Goal: Task Accomplishment & Management: Complete application form

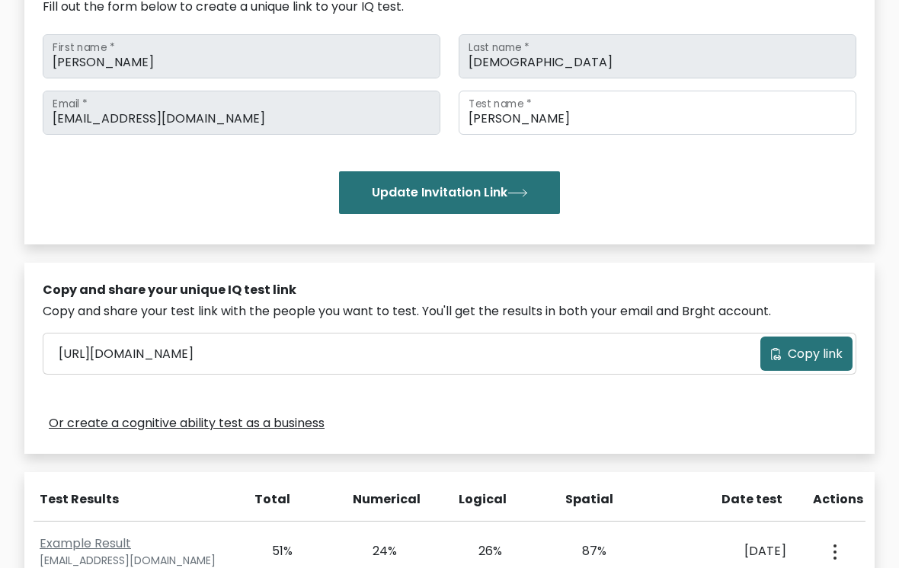
scroll to position [218, 0]
click at [535, 198] on button "Update Invitation Link" at bounding box center [449, 193] width 221 height 43
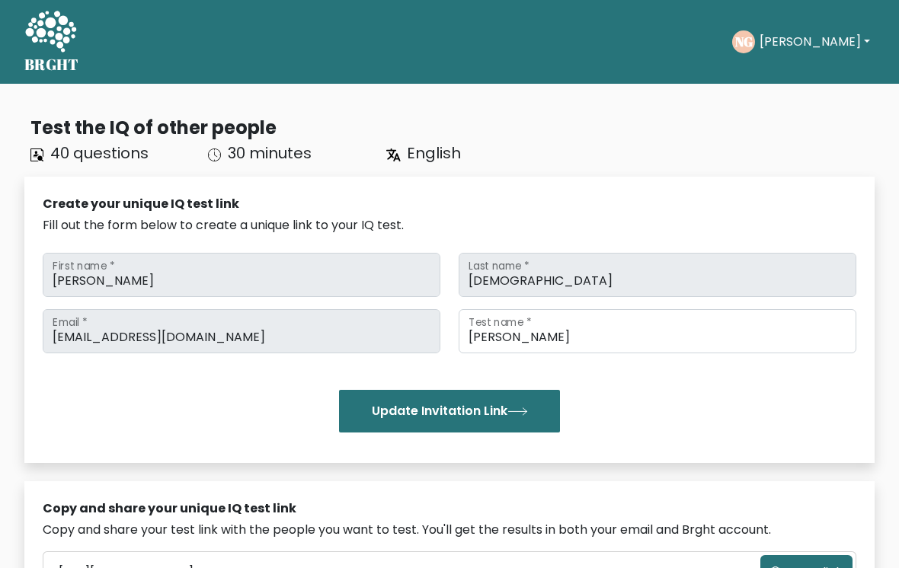
click at [800, 39] on button "[PERSON_NAME]" at bounding box center [815, 42] width 120 height 20
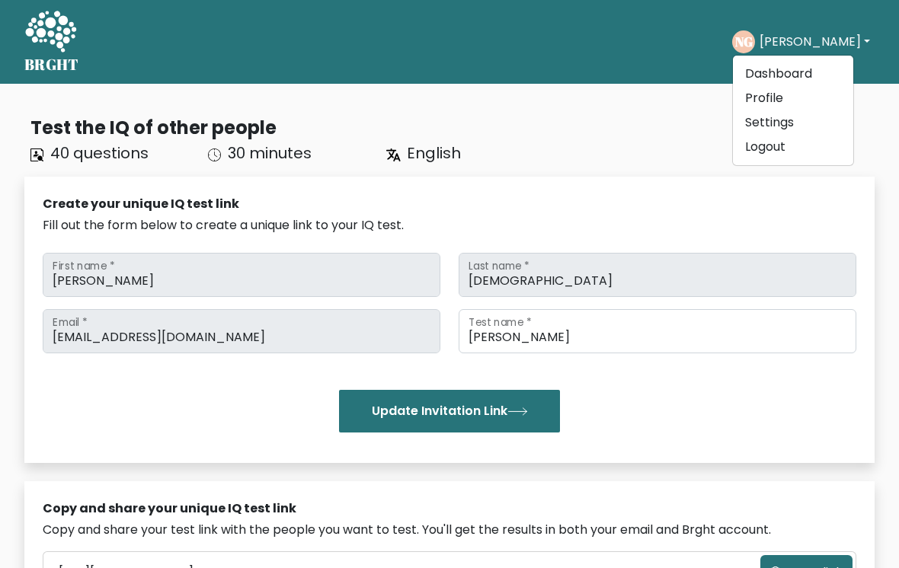
click at [724, 419] on div "Update Invitation Link" at bounding box center [449, 411] width 813 height 43
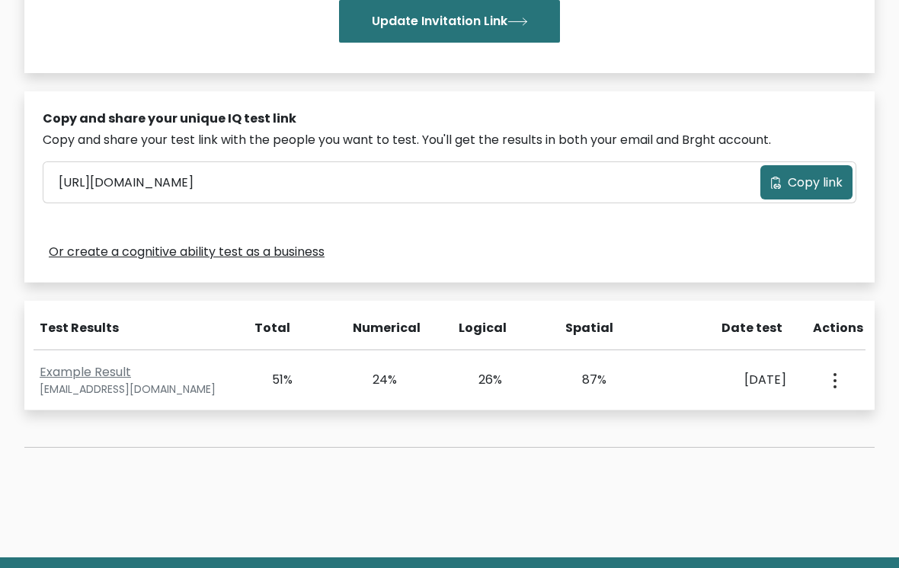
scroll to position [381, 0]
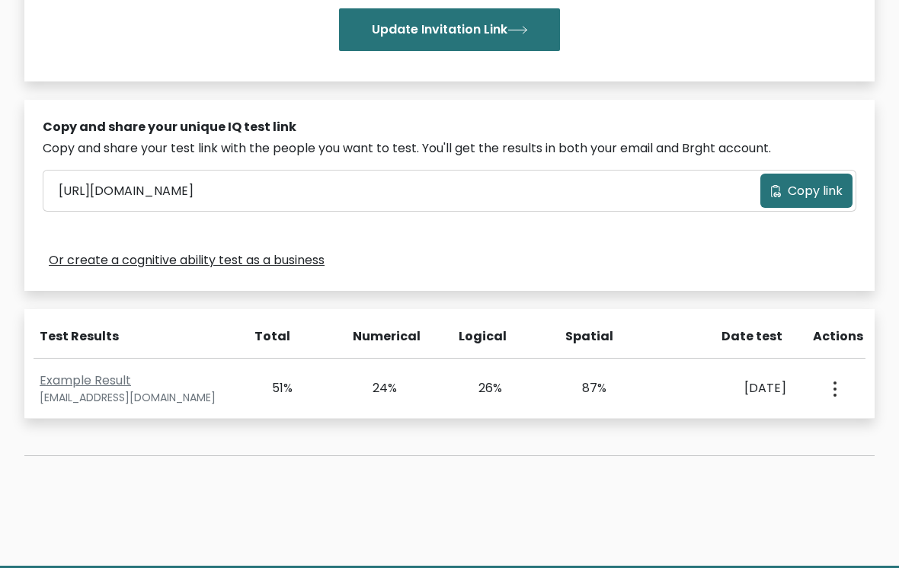
click at [835, 386] on icon "button" at bounding box center [834, 389] width 3 height 15
click at [839, 375] on button "button" at bounding box center [833, 388] width 12 height 47
click at [832, 385] on button "button" at bounding box center [833, 388] width 12 height 47
click at [785, 438] on link "View Profile" at bounding box center [778, 432] width 120 height 24
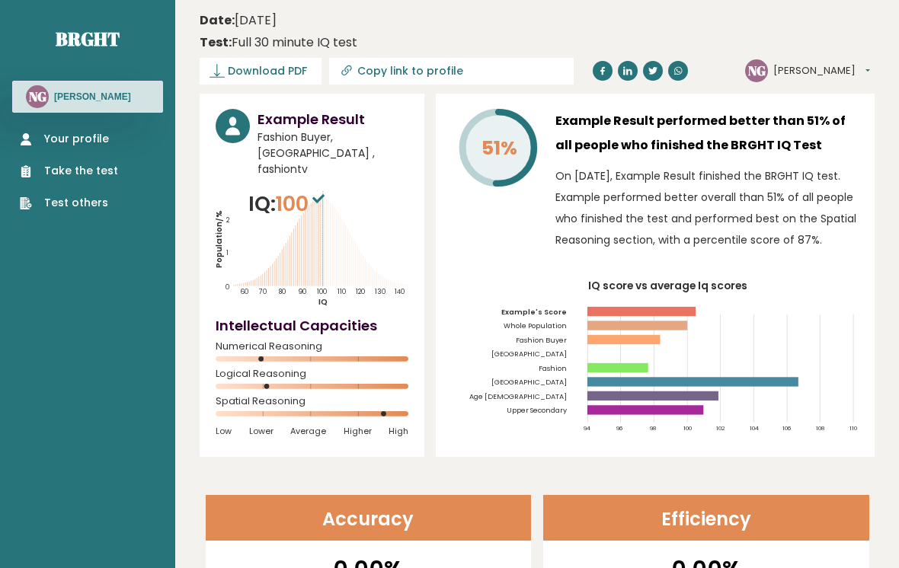
click at [84, 139] on link "Your profile" at bounding box center [69, 139] width 98 height 16
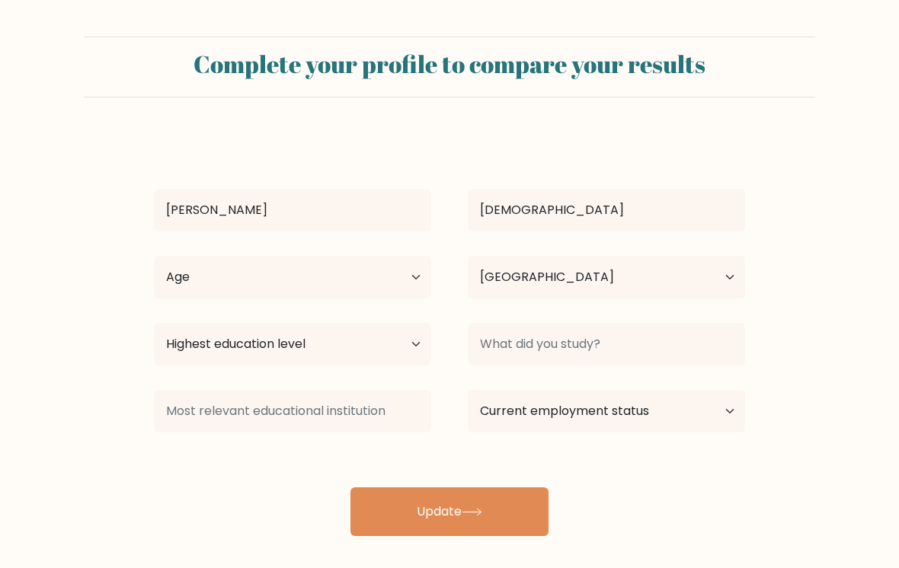
select select "ID"
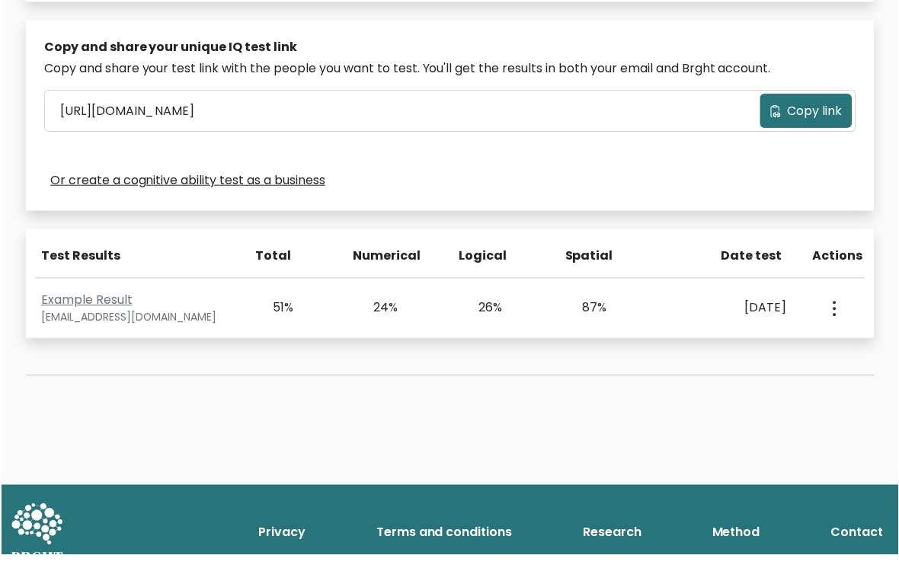
scroll to position [462, 0]
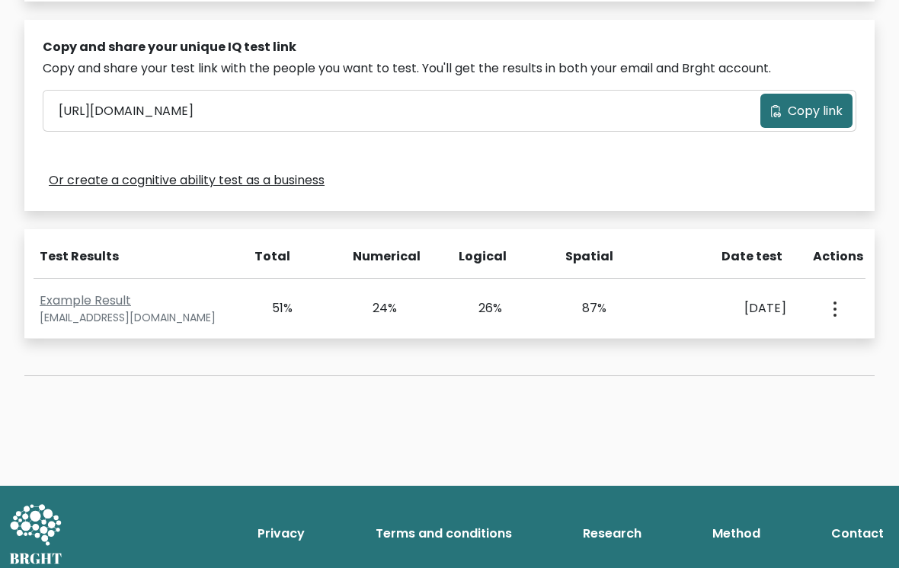
click at [838, 297] on button "button" at bounding box center [833, 308] width 12 height 47
click at [792, 348] on link "View Profile" at bounding box center [778, 352] width 120 height 24
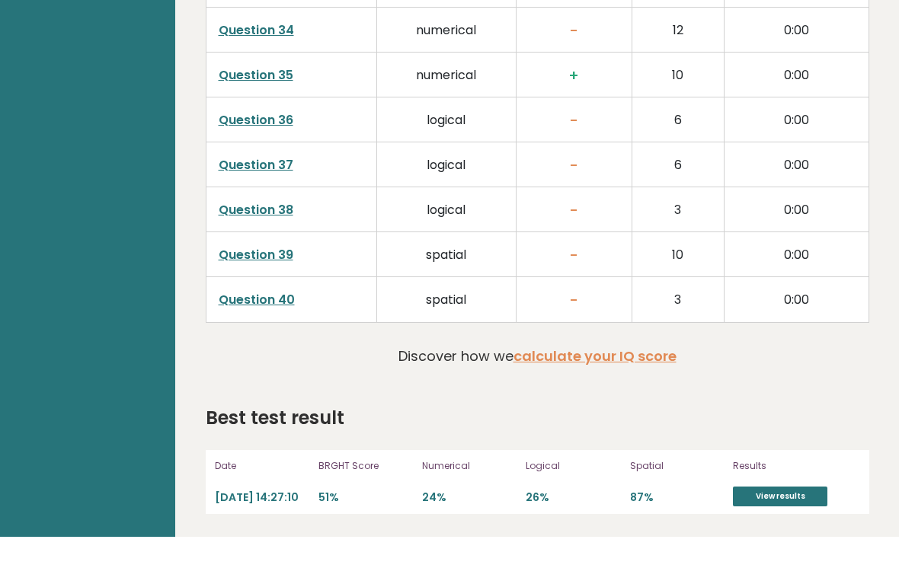
scroll to position [3760, 0]
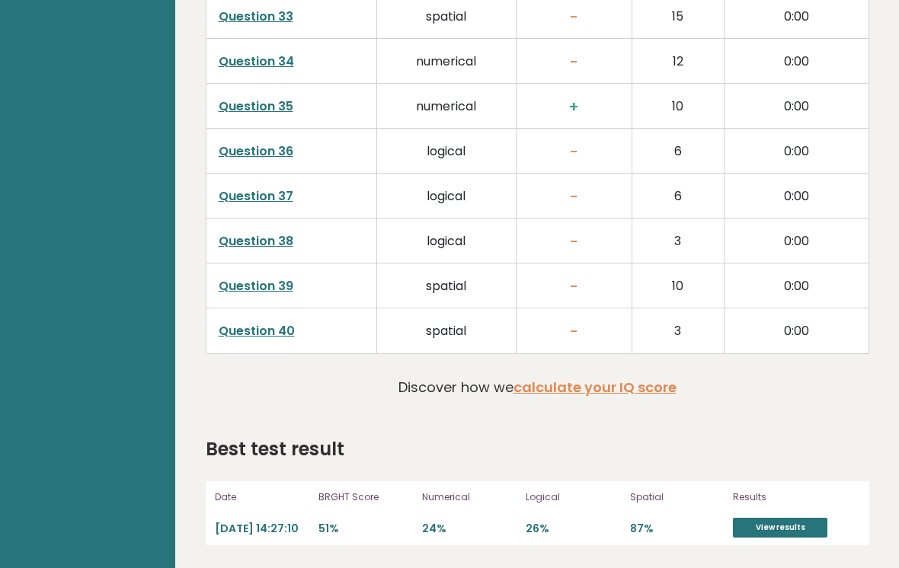
click at [657, 387] on link "calculate your IQ score" at bounding box center [594, 387] width 163 height 19
click at [793, 524] on link "View results" at bounding box center [780, 528] width 94 height 20
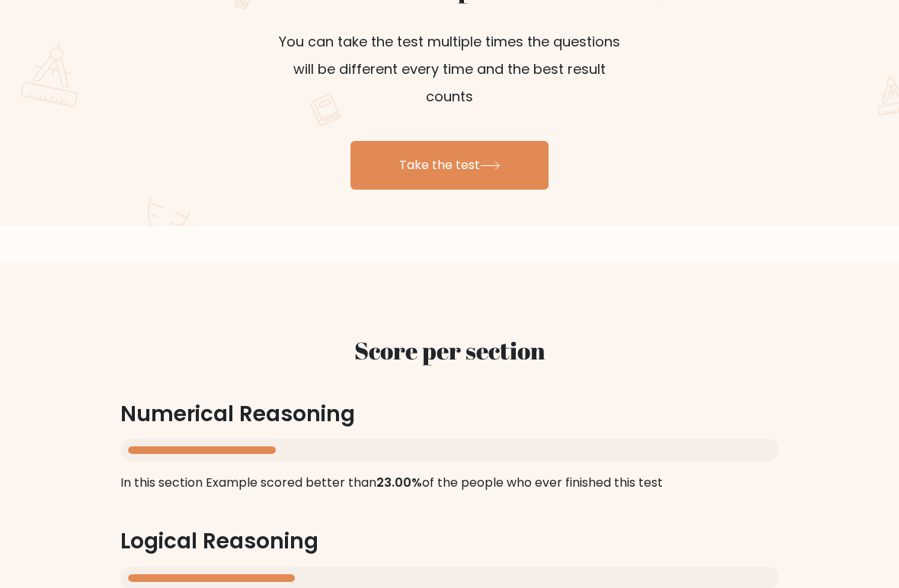
scroll to position [993, 0]
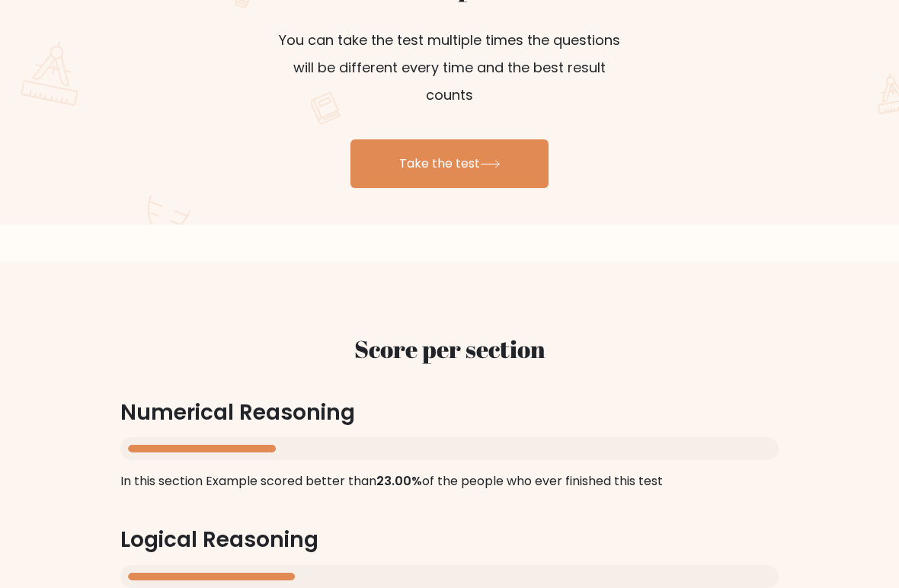
click at [495, 161] on icon at bounding box center [490, 164] width 21 height 8
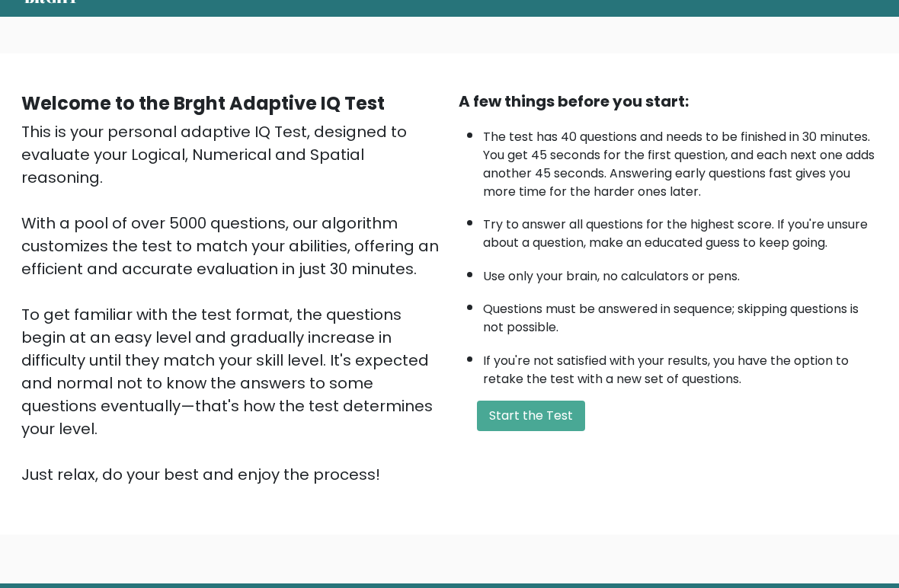
scroll to position [66, 0]
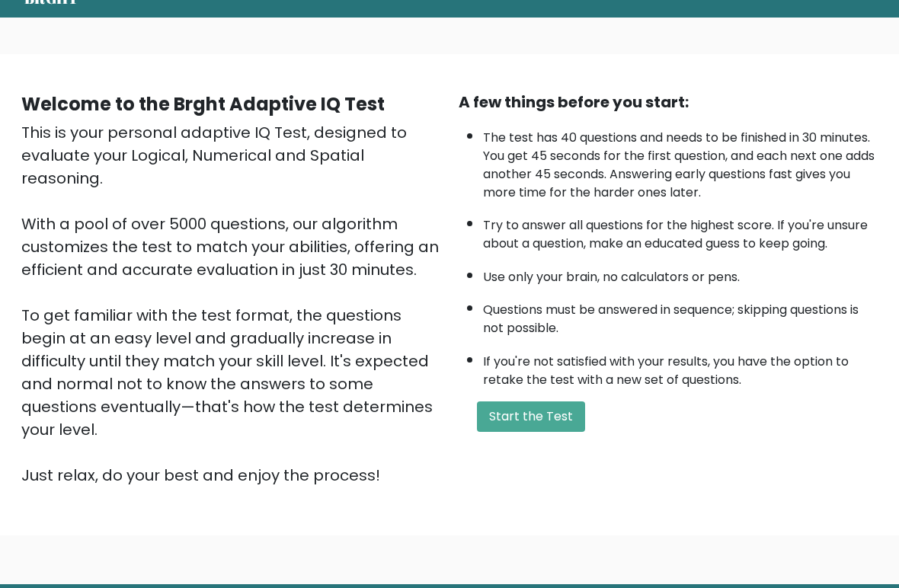
click at [567, 432] on button "Start the Test" at bounding box center [531, 416] width 108 height 30
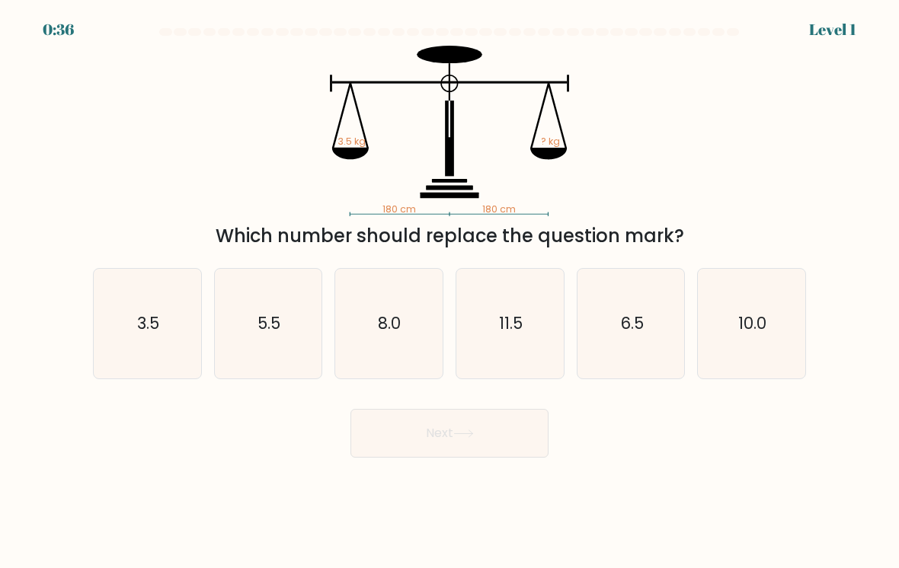
click at [134, 340] on icon "3.5" at bounding box center [147, 323] width 107 height 107
click at [449, 292] on input "a. 3.5" at bounding box center [449, 288] width 1 height 8
radio input "true"
click at [546, 440] on button "Next" at bounding box center [449, 433] width 198 height 49
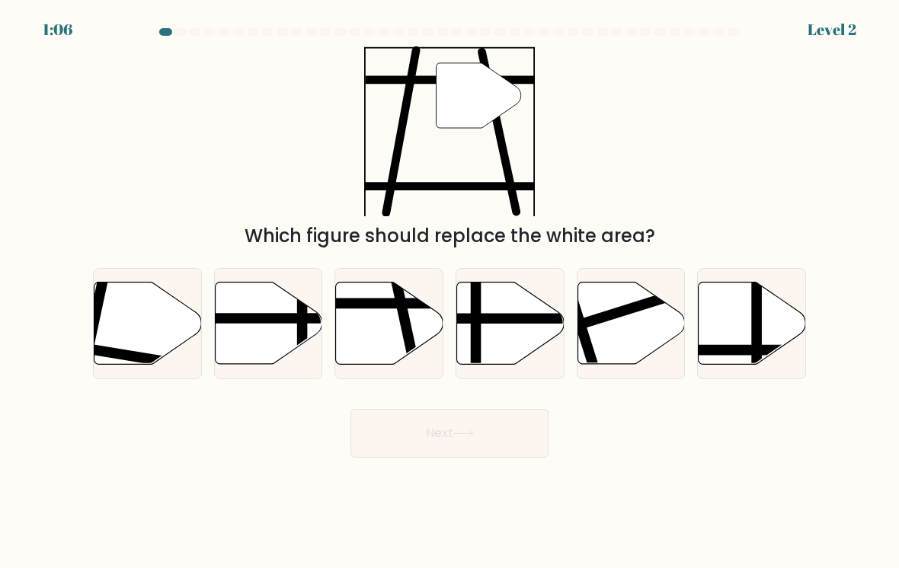
click at [376, 343] on icon at bounding box center [389, 324] width 107 height 82
click at [449, 292] on input "c." at bounding box center [449, 288] width 1 height 8
radio input "true"
click at [521, 436] on button "Next" at bounding box center [449, 433] width 198 height 49
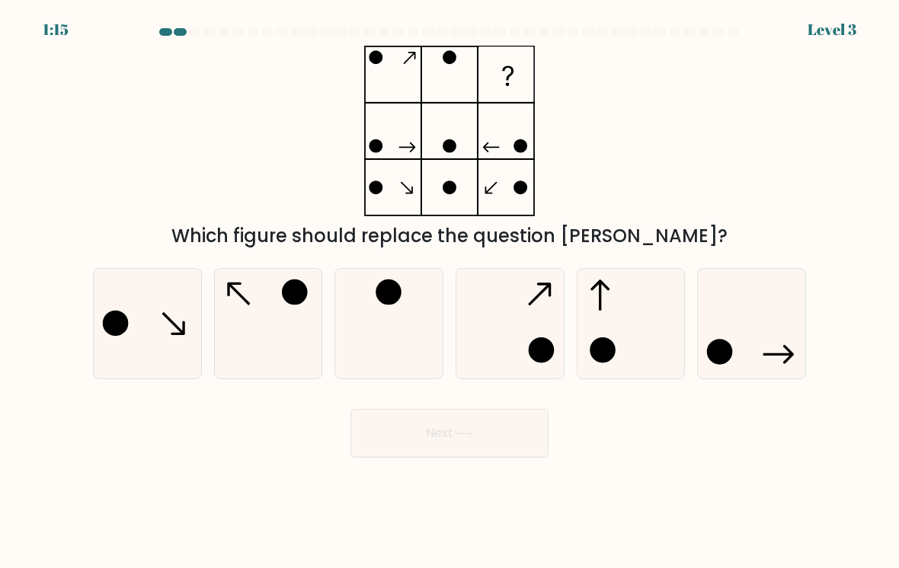
click at [272, 328] on icon at bounding box center [268, 323] width 107 height 107
click at [449, 292] on input "b." at bounding box center [449, 288] width 1 height 8
radio input "true"
click at [487, 430] on button "Next" at bounding box center [449, 433] width 198 height 49
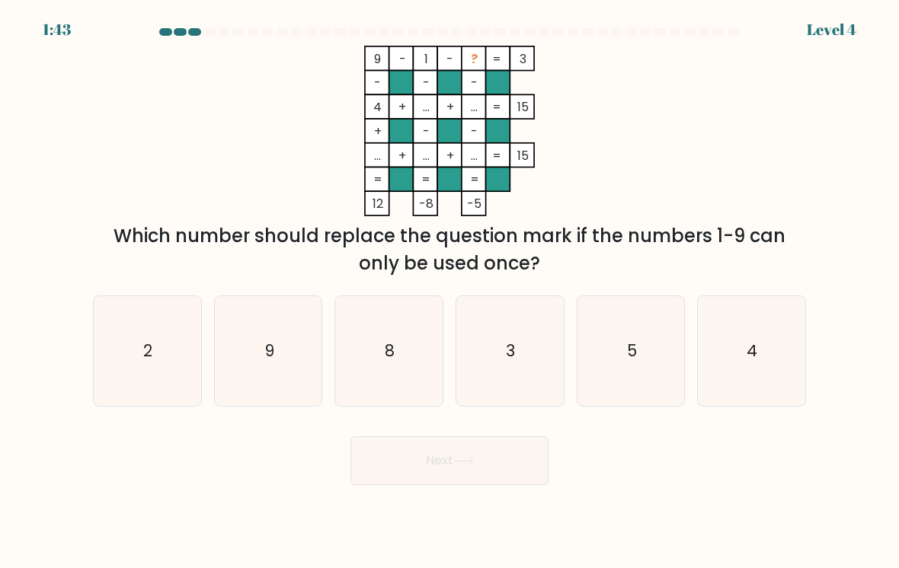
click at [615, 354] on icon "5" at bounding box center [630, 351] width 107 height 107
click at [450, 292] on input "e. 5" at bounding box center [449, 288] width 1 height 8
radio input "true"
click at [500, 466] on button "Next" at bounding box center [449, 460] width 198 height 49
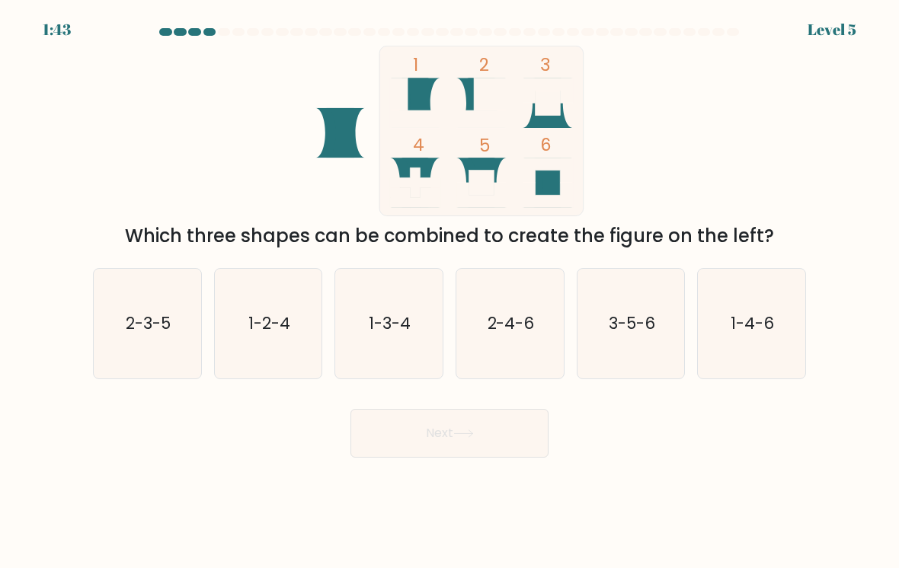
click at [619, 317] on text "3-5-6" at bounding box center [632, 323] width 46 height 22
click at [450, 292] on input "e. 3-5-6" at bounding box center [449, 288] width 1 height 8
radio input "true"
click at [506, 439] on button "Next" at bounding box center [449, 433] width 198 height 49
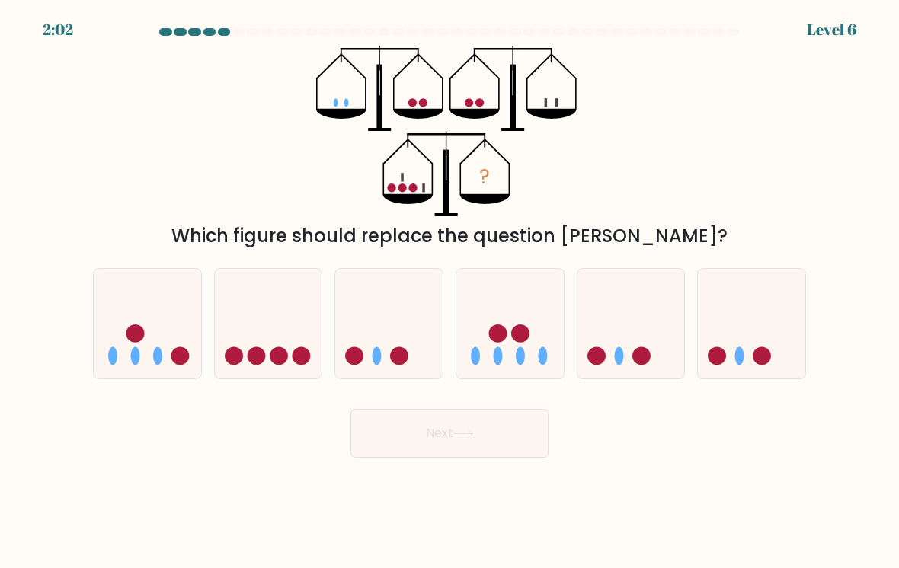
click at [158, 352] on ellipse at bounding box center [157, 356] width 9 height 18
click at [449, 292] on input "a." at bounding box center [449, 288] width 1 height 8
radio input "true"
click at [516, 433] on button "Next" at bounding box center [449, 433] width 198 height 49
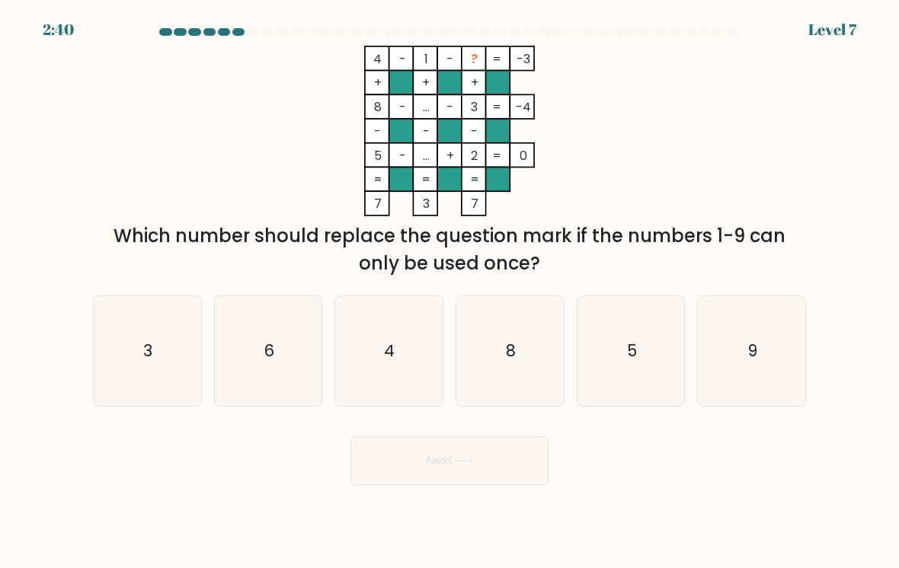
click at [273, 349] on text "6" at bounding box center [269, 351] width 11 height 22
click at [449, 292] on input "b. 6" at bounding box center [449, 288] width 1 height 8
radio input "true"
click at [492, 480] on button "Next" at bounding box center [449, 460] width 198 height 49
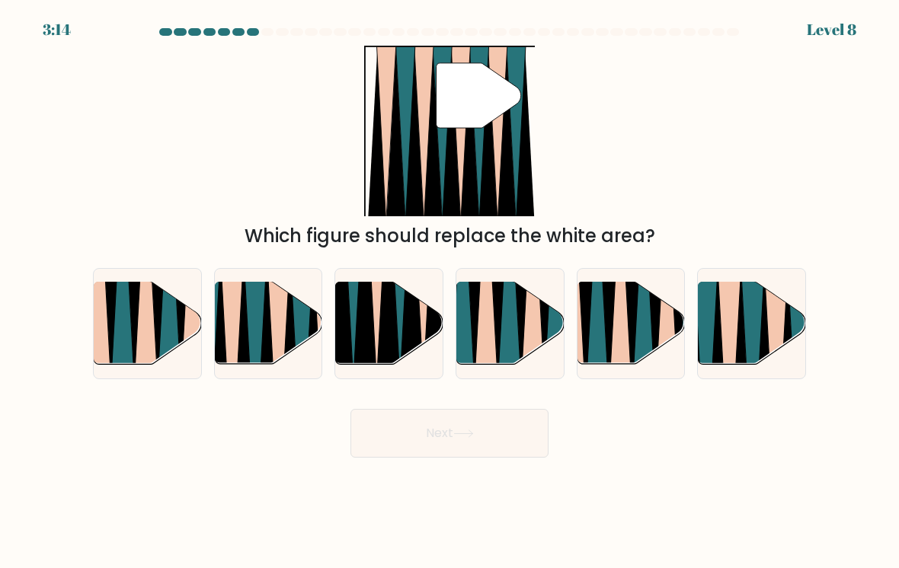
click at [733, 328] on icon at bounding box center [729, 368] width 24 height 215
click at [450, 292] on input "f." at bounding box center [449, 288] width 1 height 8
radio input "true"
click at [524, 450] on button "Next" at bounding box center [449, 433] width 198 height 49
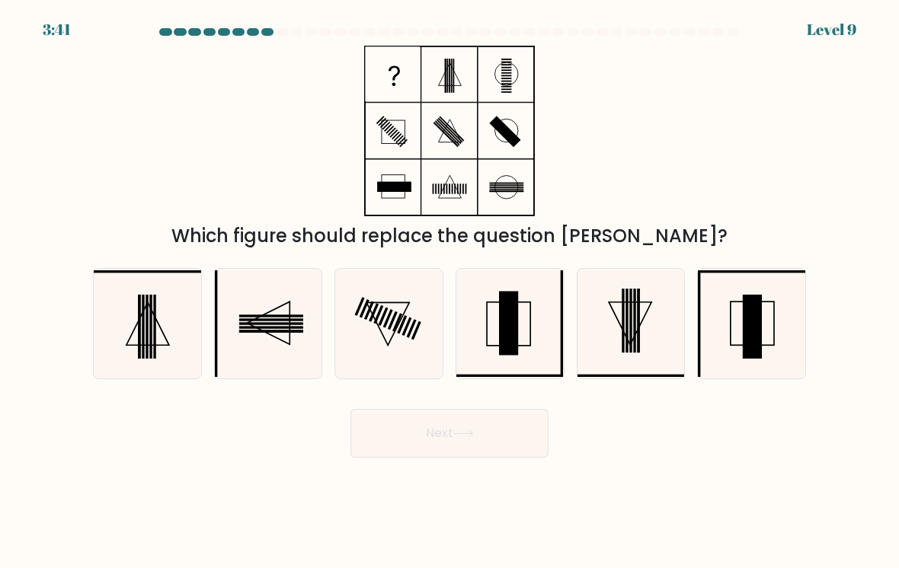
click at [532, 345] on icon at bounding box center [509, 323] width 107 height 107
click at [450, 292] on input "d." at bounding box center [449, 288] width 1 height 8
radio input "true"
click at [510, 436] on button "Next" at bounding box center [449, 433] width 198 height 49
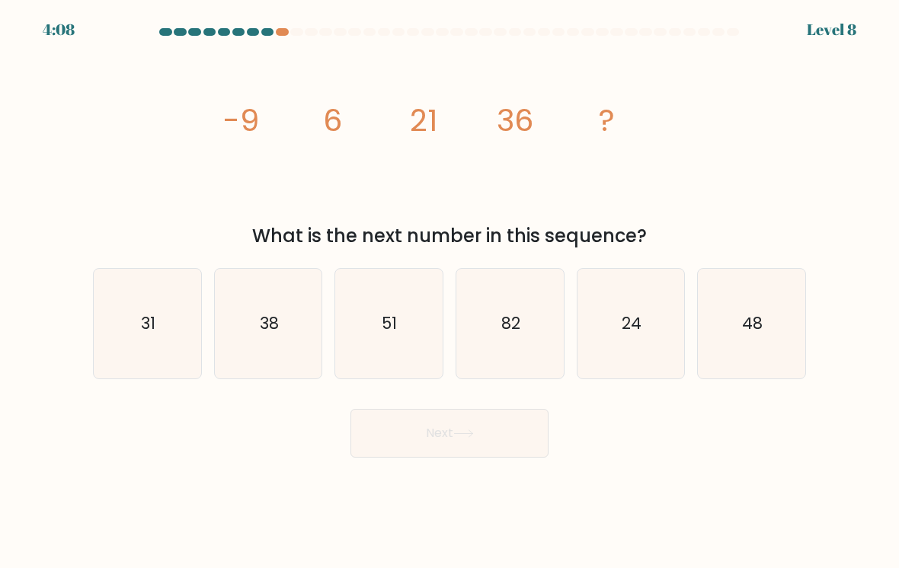
click at [417, 317] on icon "51" at bounding box center [388, 323] width 107 height 107
click at [449, 292] on input "c. 51" at bounding box center [449, 288] width 1 height 8
radio input "true"
click at [483, 443] on button "Next" at bounding box center [449, 433] width 198 height 49
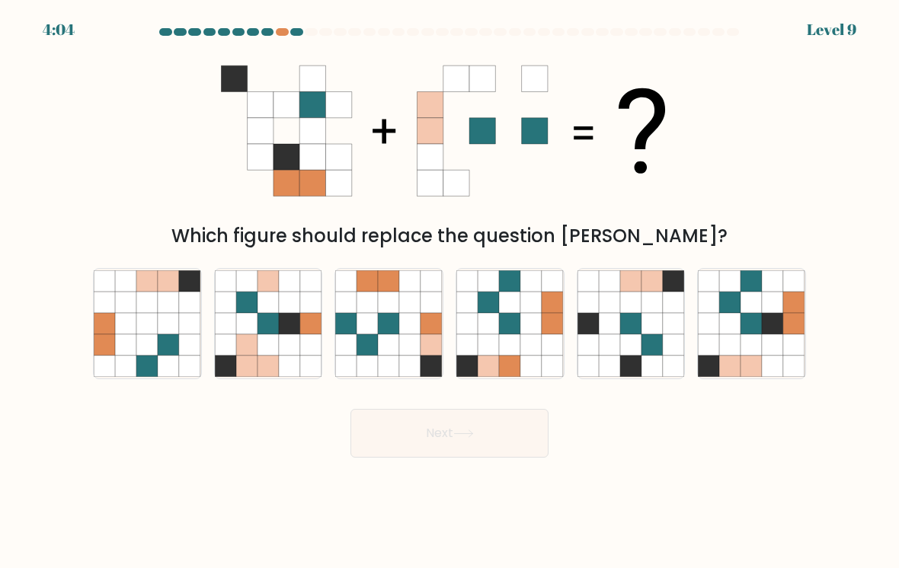
click at [622, 348] on icon at bounding box center [630, 344] width 21 height 21
click at [450, 292] on input "e." at bounding box center [449, 288] width 1 height 8
radio input "true"
click at [165, 323] on icon at bounding box center [168, 323] width 21 height 21
click at [449, 292] on input "a." at bounding box center [449, 288] width 1 height 8
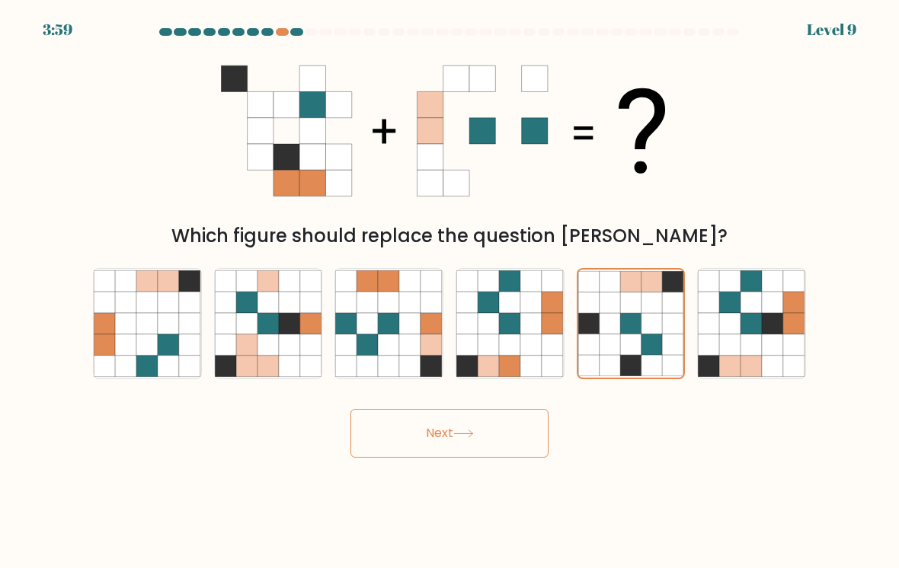
radio input "true"
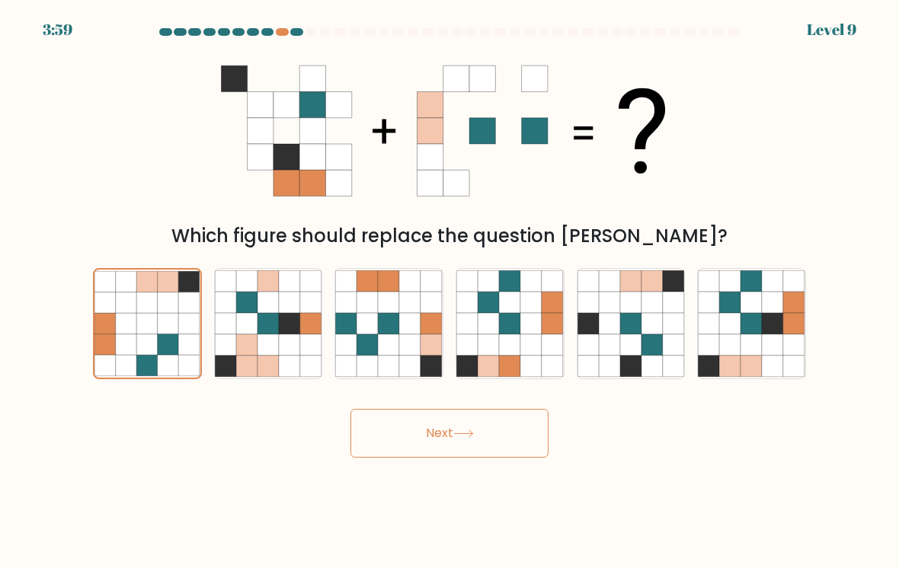
click at [486, 424] on button "Next" at bounding box center [449, 433] width 198 height 49
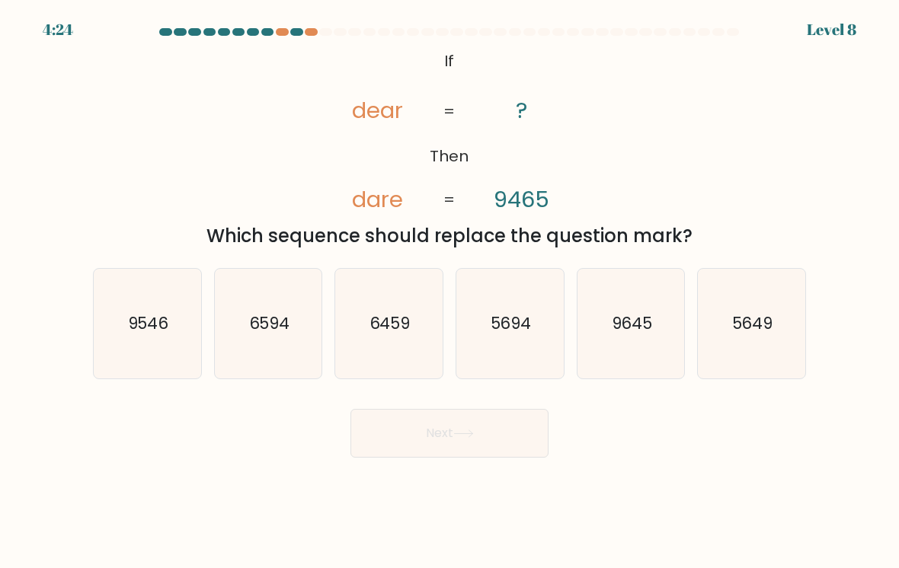
click at [127, 341] on icon "9546" at bounding box center [147, 323] width 107 height 107
click at [449, 292] on input "a. 9546" at bounding box center [449, 288] width 1 height 8
radio input "true"
click at [533, 458] on button "Next" at bounding box center [449, 433] width 198 height 49
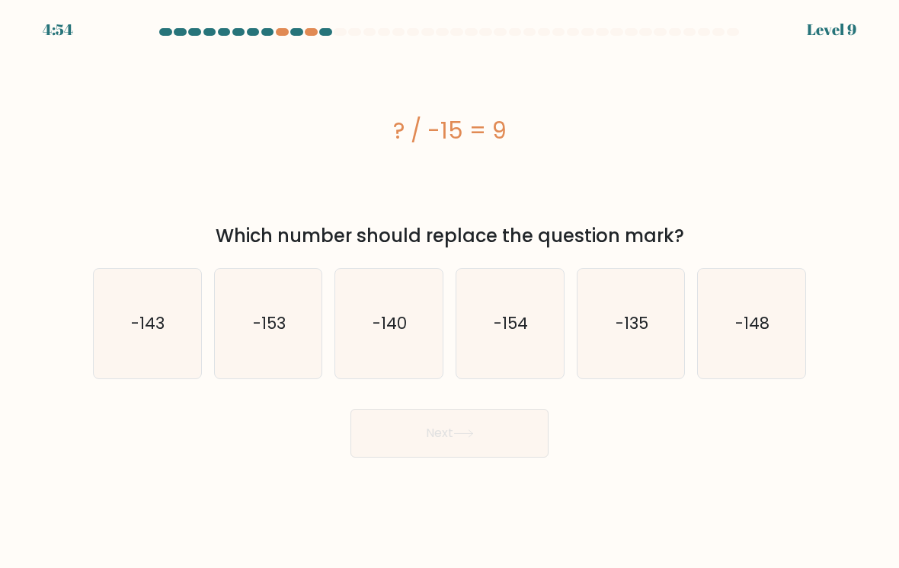
click at [655, 312] on icon "-135" at bounding box center [630, 323] width 107 height 107
click at [450, 292] on input "e. -135" at bounding box center [449, 288] width 1 height 8
radio input "true"
click at [505, 448] on button "Next" at bounding box center [449, 433] width 198 height 49
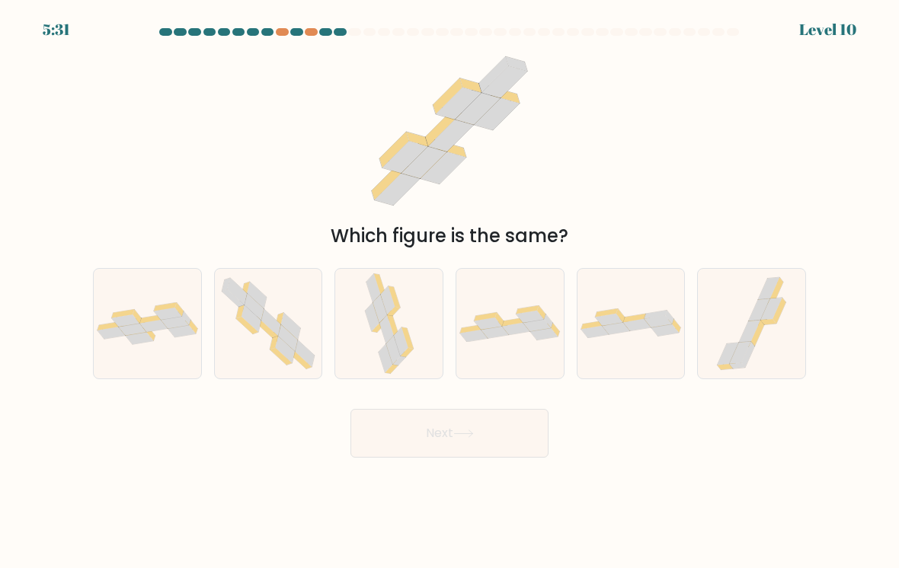
click at [265, 341] on icon at bounding box center [268, 323] width 107 height 105
click at [449, 292] on input "b." at bounding box center [449, 288] width 1 height 8
radio input "true"
click at [471, 424] on button "Next" at bounding box center [449, 433] width 198 height 49
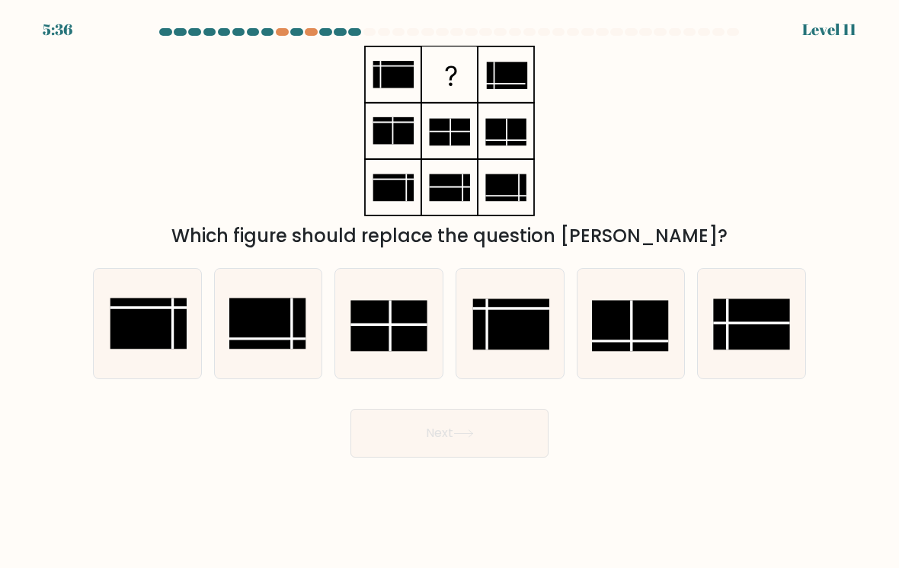
click at [765, 321] on rect at bounding box center [752, 324] width 77 height 51
click at [450, 292] on input "f." at bounding box center [449, 288] width 1 height 8
radio input "true"
click at [510, 430] on button "Next" at bounding box center [449, 433] width 198 height 49
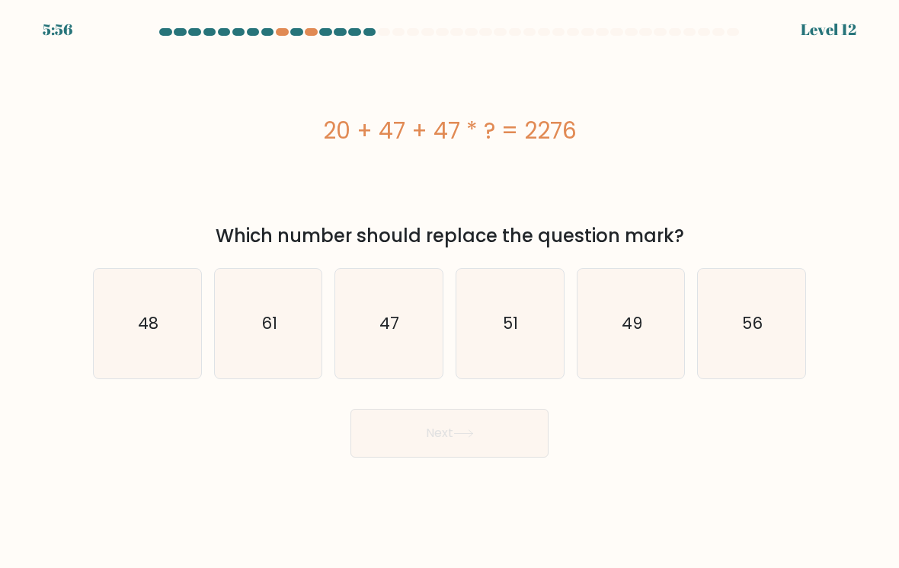
click at [641, 320] on text "49" at bounding box center [632, 323] width 21 height 22
click at [450, 292] on input "e. 49" at bounding box center [449, 288] width 1 height 8
radio input "true"
click at [537, 430] on button "Next" at bounding box center [449, 433] width 198 height 49
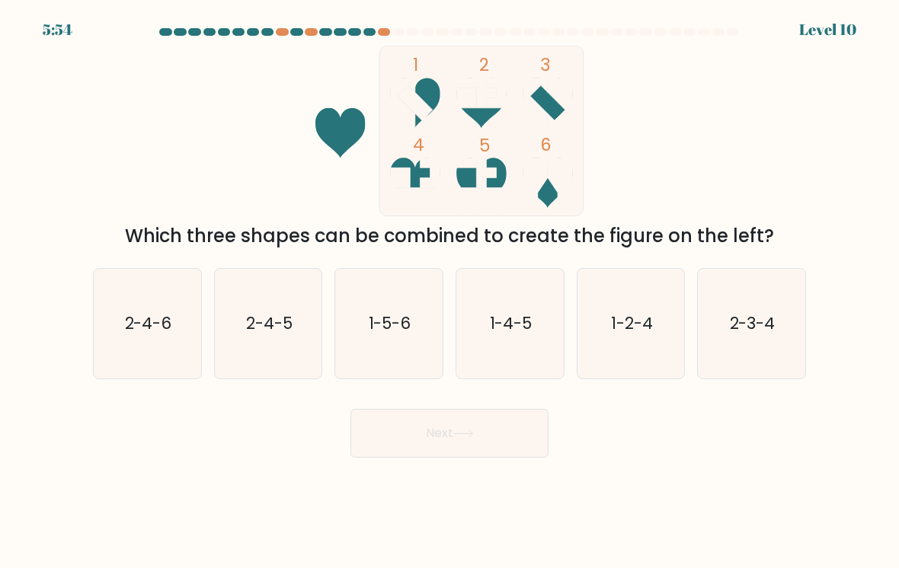
click at [636, 319] on text "1-2-4" at bounding box center [632, 323] width 42 height 22
click at [450, 292] on input "e. 1-2-4" at bounding box center [449, 288] width 1 height 8
radio input "true"
click at [512, 434] on button "Next" at bounding box center [449, 433] width 198 height 49
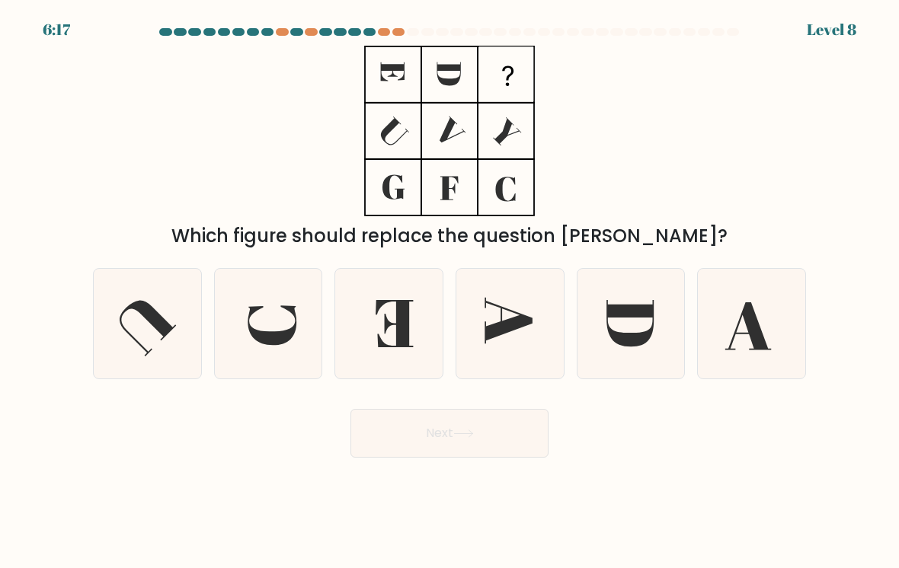
click at [527, 331] on icon at bounding box center [509, 323] width 107 height 107
click at [450, 292] on input "d." at bounding box center [449, 288] width 1 height 8
radio input "true"
click at [528, 428] on button "Next" at bounding box center [449, 433] width 198 height 49
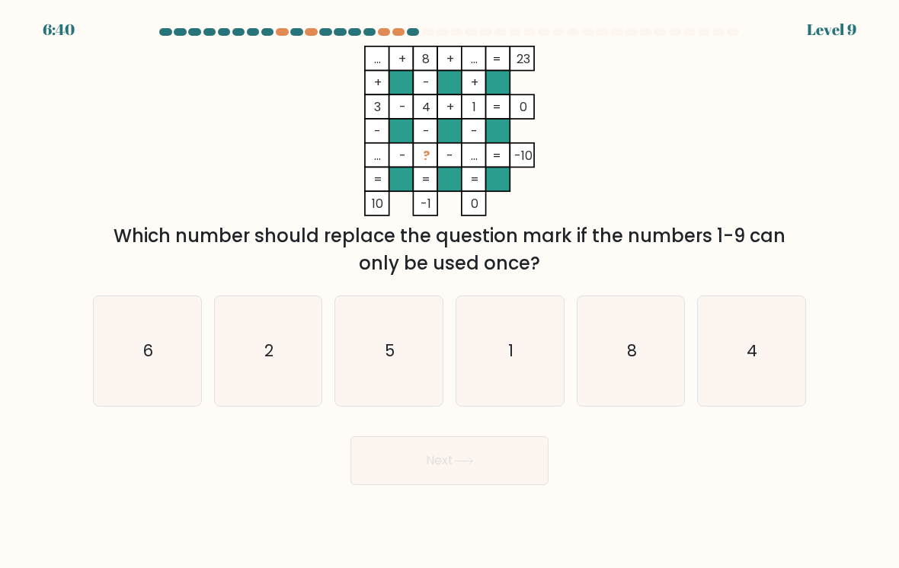
click at [390, 368] on icon "5" at bounding box center [388, 351] width 107 height 107
click at [449, 292] on input "c. 5" at bounding box center [449, 288] width 1 height 8
radio input "true"
click at [459, 466] on button "Next" at bounding box center [449, 460] width 198 height 49
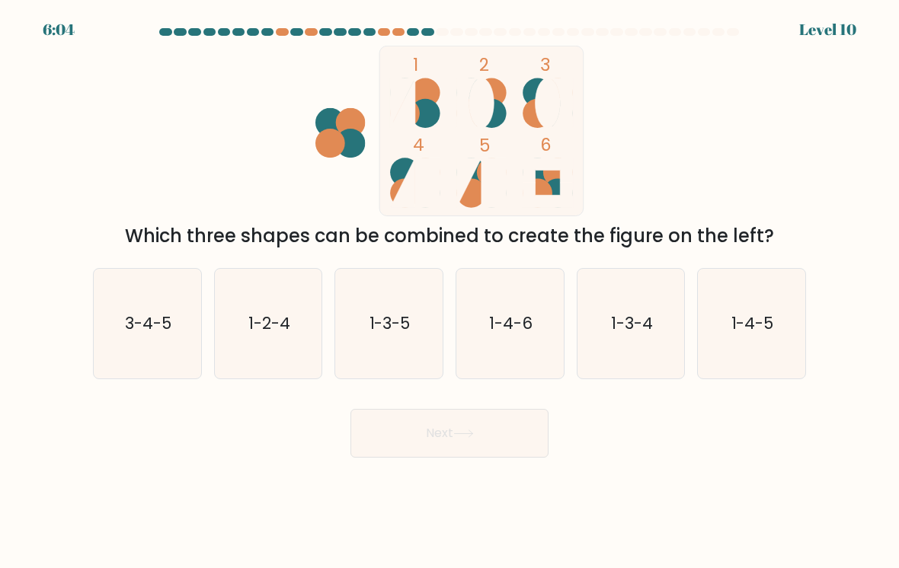
click at [642, 318] on text "1-3-4" at bounding box center [632, 323] width 42 height 22
click at [450, 292] on input "e. 1-3-4" at bounding box center [449, 288] width 1 height 8
radio input "true"
click at [503, 435] on button "Next" at bounding box center [449, 433] width 198 height 49
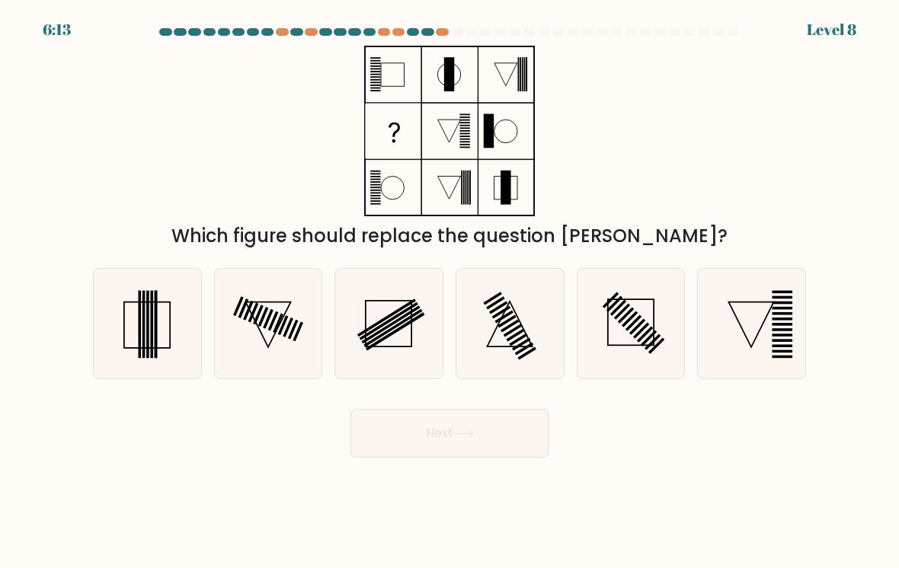
click at [138, 328] on icon at bounding box center [147, 323] width 107 height 107
click at [449, 292] on input "a." at bounding box center [449, 288] width 1 height 8
radio input "true"
click at [527, 433] on button "Next" at bounding box center [449, 433] width 198 height 49
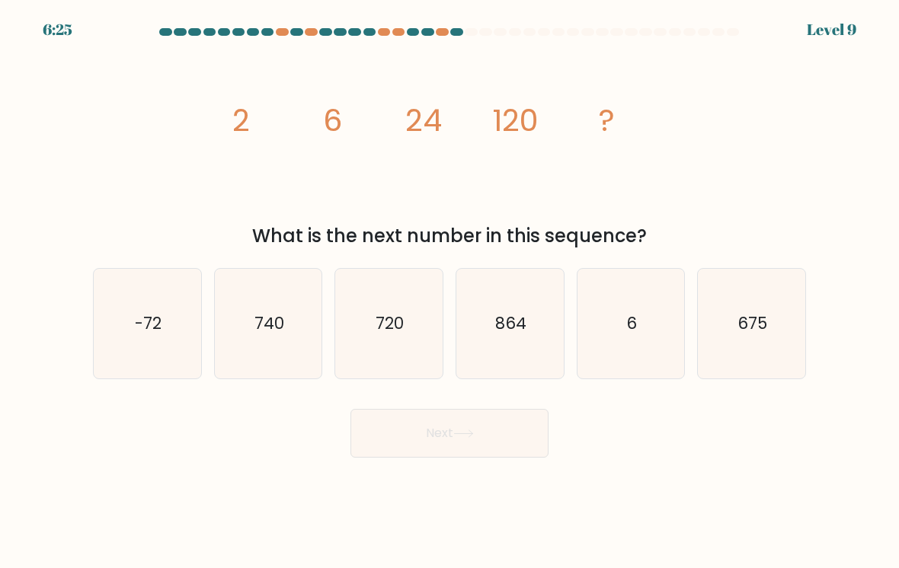
click at [414, 308] on icon "720" at bounding box center [388, 323] width 107 height 107
click at [449, 292] on input "c. 720" at bounding box center [449, 288] width 1 height 8
radio input "true"
click at [472, 450] on button "Next" at bounding box center [449, 433] width 198 height 49
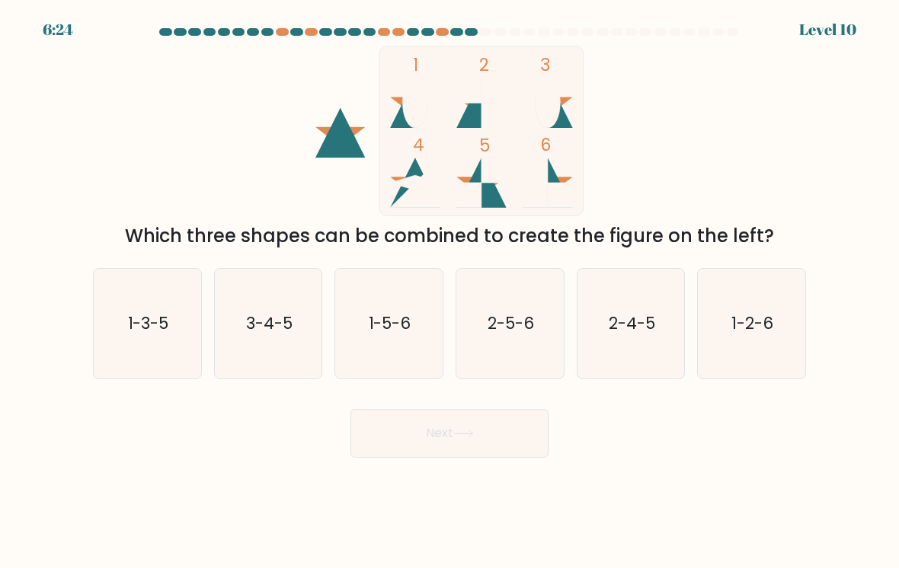
click at [756, 312] on icon "1-2-6" at bounding box center [751, 323] width 107 height 107
click at [450, 292] on input "f. 1-2-6" at bounding box center [449, 288] width 1 height 8
radio input "true"
click at [519, 435] on button "Next" at bounding box center [449, 433] width 198 height 49
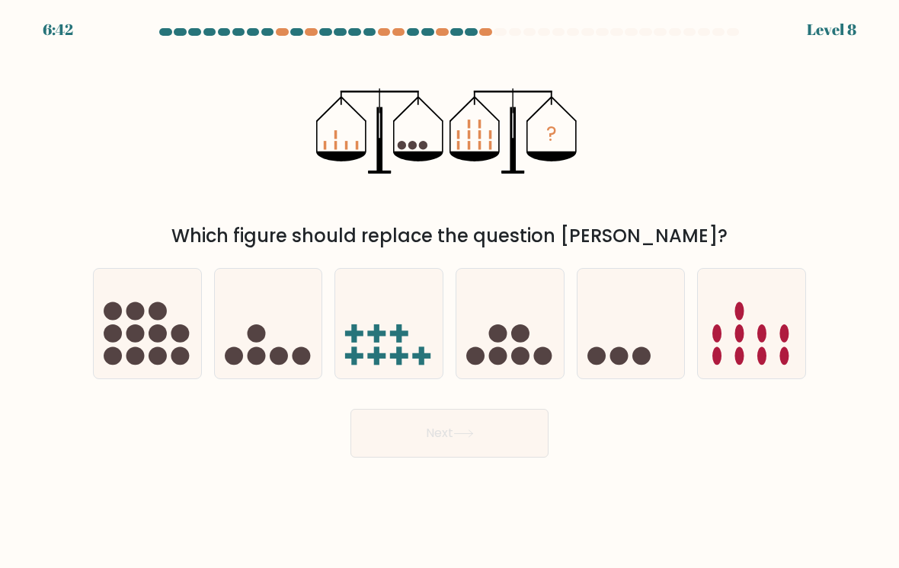
click at [529, 327] on icon at bounding box center [509, 324] width 107 height 89
click at [450, 292] on input "d." at bounding box center [449, 288] width 1 height 8
radio input "true"
click at [514, 437] on button "Next" at bounding box center [449, 433] width 198 height 49
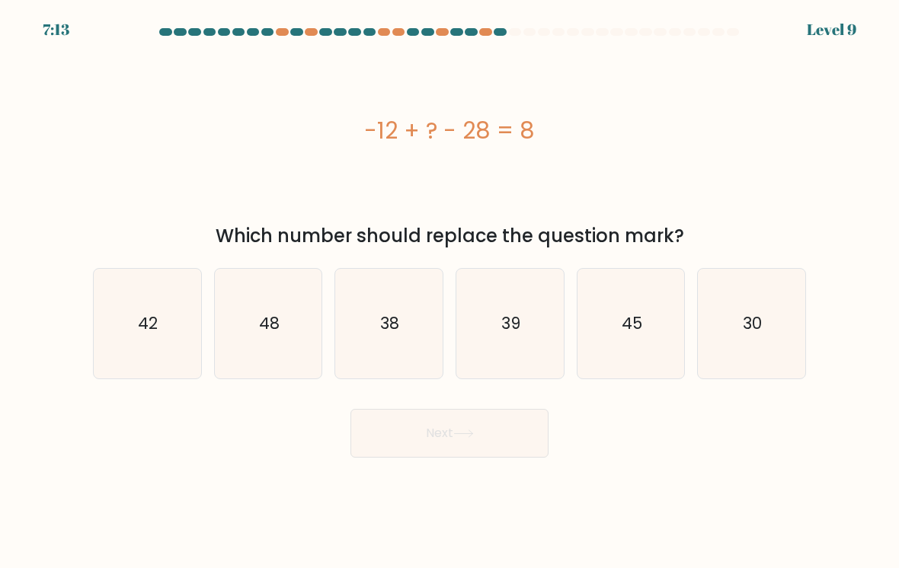
click at [286, 321] on icon "48" at bounding box center [268, 323] width 107 height 107
click at [449, 292] on input "b. 48" at bounding box center [449, 288] width 1 height 8
radio input "true"
click at [499, 441] on button "Next" at bounding box center [449, 433] width 198 height 49
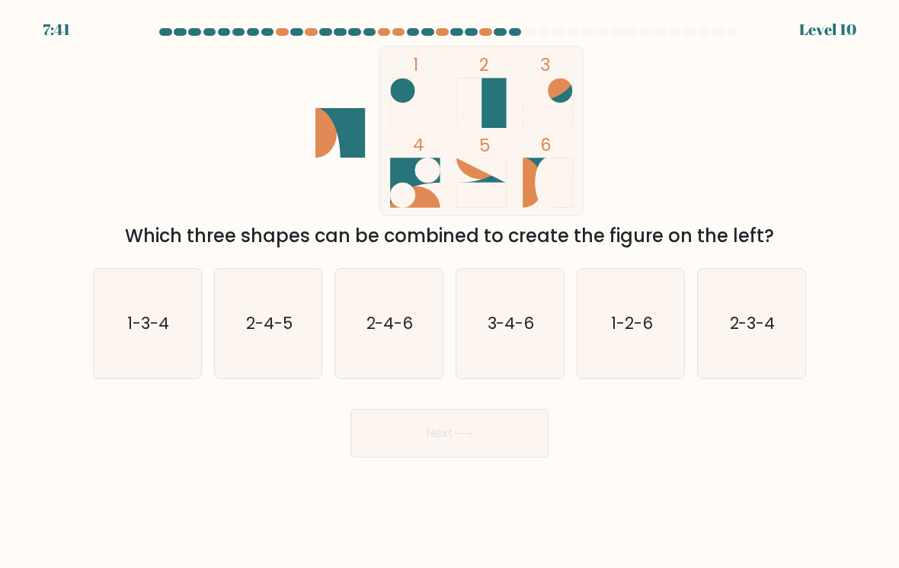
click at [411, 343] on icon "2-4-6" at bounding box center [388, 323] width 107 height 107
click at [449, 292] on input "c. 2-4-6" at bounding box center [449, 288] width 1 height 8
radio input "true"
click at [488, 437] on button "Next" at bounding box center [449, 433] width 198 height 49
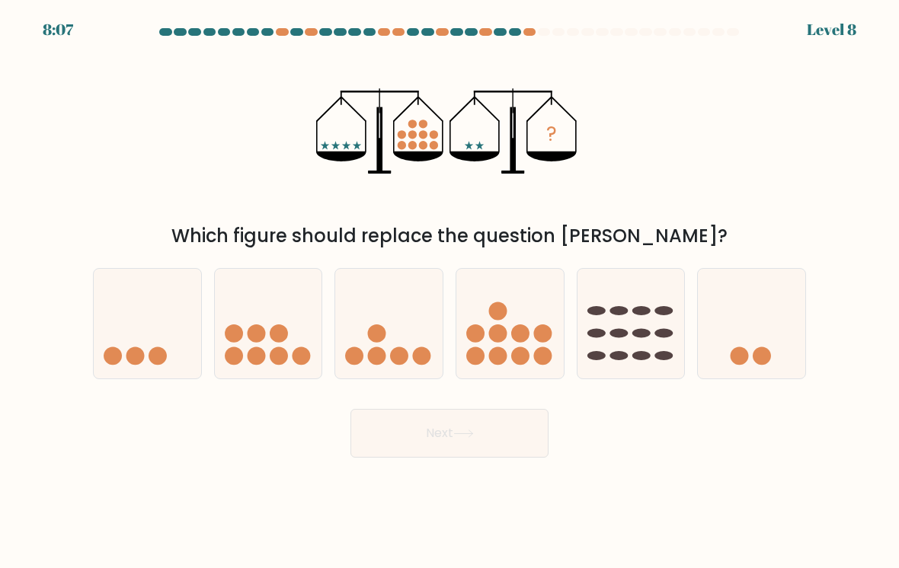
click at [417, 317] on icon at bounding box center [388, 324] width 107 height 89
click at [449, 292] on input "c." at bounding box center [449, 288] width 1 height 8
radio input "true"
click at [500, 436] on button "Next" at bounding box center [449, 433] width 198 height 49
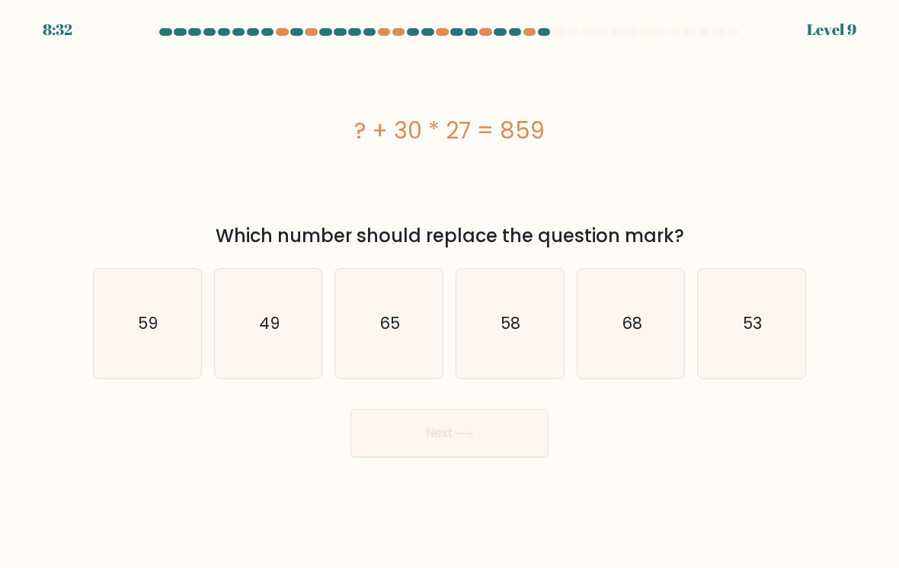
click at [268, 331] on text "49" at bounding box center [269, 323] width 21 height 22
click at [449, 292] on input "b. 49" at bounding box center [449, 288] width 1 height 8
radio input "true"
click at [470, 442] on button "Next" at bounding box center [449, 433] width 198 height 49
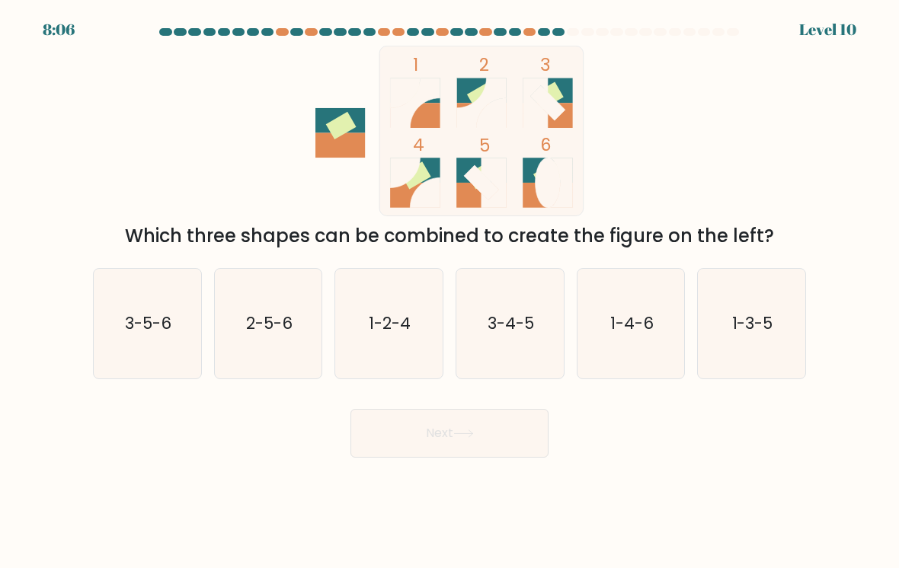
click at [293, 326] on icon "2-5-6" at bounding box center [268, 323] width 107 height 107
click at [449, 292] on input "b. 2-5-6" at bounding box center [449, 288] width 1 height 8
radio input "true"
click at [477, 428] on button "Next" at bounding box center [449, 433] width 198 height 49
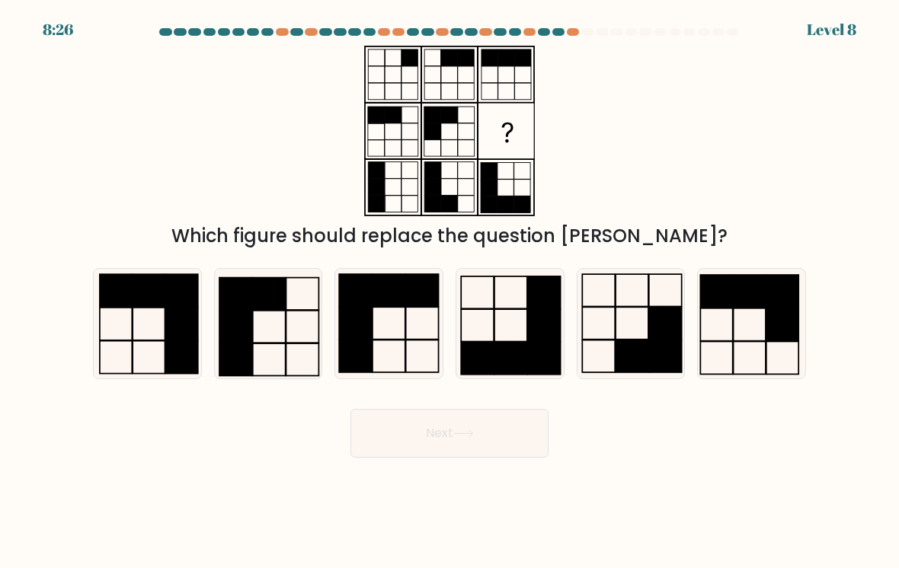
click at [404, 321] on icon at bounding box center [388, 323] width 107 height 107
click at [449, 292] on input "c." at bounding box center [449, 288] width 1 height 8
radio input "true"
click at [483, 432] on button "Next" at bounding box center [449, 433] width 198 height 49
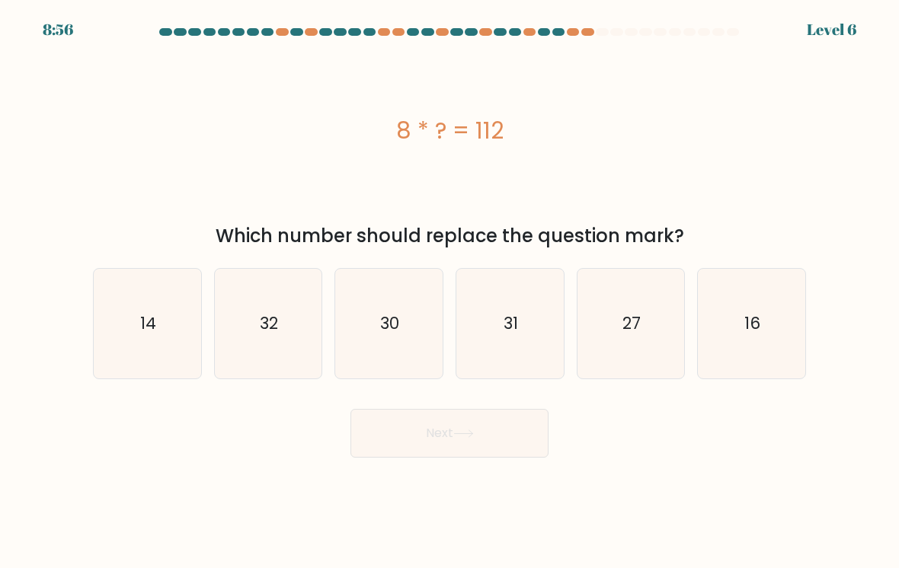
click at [148, 344] on icon "14" at bounding box center [147, 323] width 107 height 107
click at [449, 292] on input "a. 14" at bounding box center [449, 288] width 1 height 8
radio input "true"
click at [512, 442] on button "Next" at bounding box center [449, 433] width 198 height 49
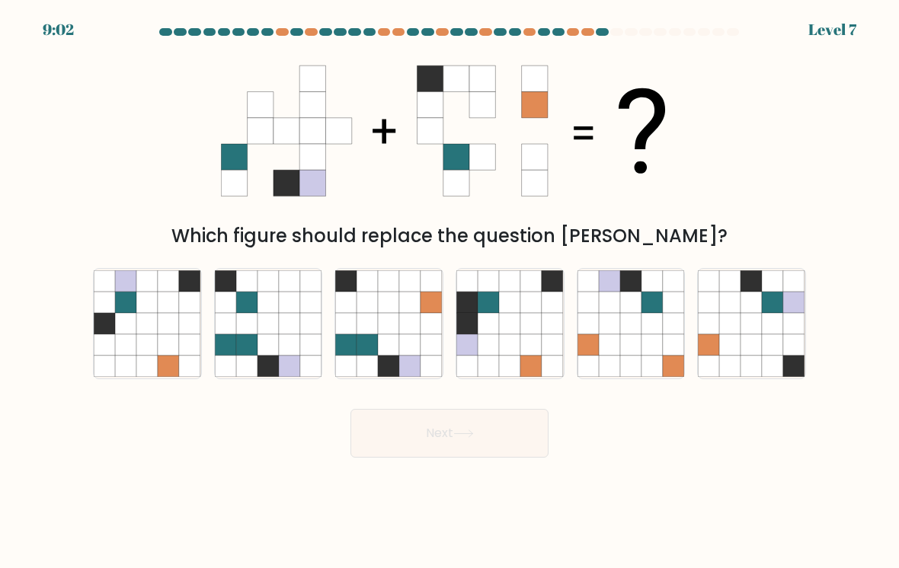
click at [525, 334] on icon at bounding box center [530, 323] width 21 height 21
click at [450, 292] on input "d." at bounding box center [449, 288] width 1 height 8
radio input "true"
click at [505, 438] on button "Next" at bounding box center [449, 433] width 198 height 49
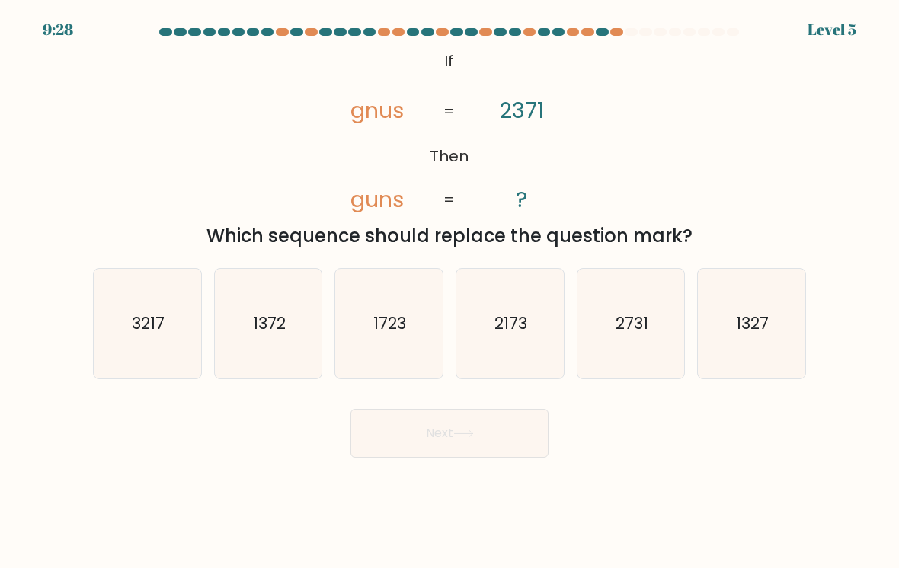
click at [649, 313] on icon "2731" at bounding box center [630, 323] width 107 height 107
click at [450, 292] on input "e. 2731" at bounding box center [449, 288] width 1 height 8
radio input "true"
click at [540, 426] on button "Next" at bounding box center [449, 433] width 198 height 49
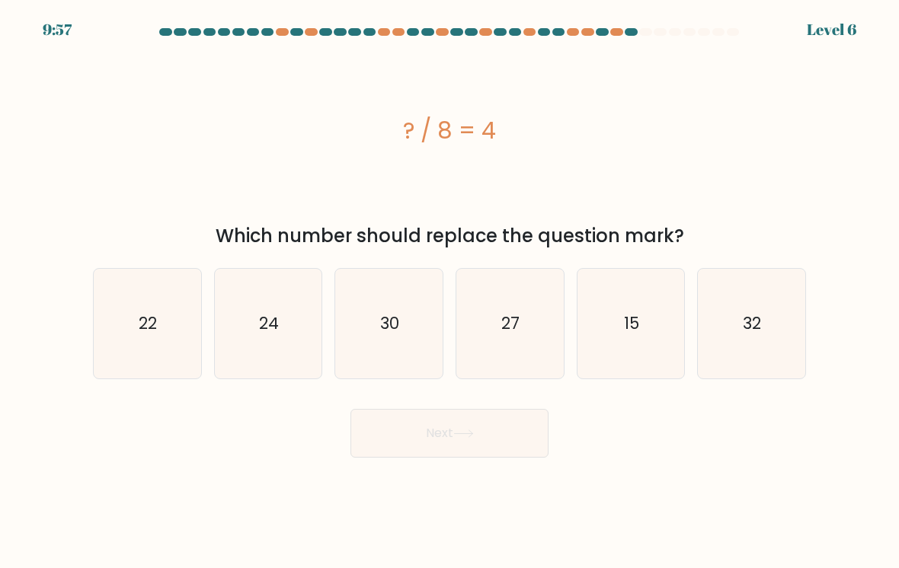
click at [738, 305] on icon "32" at bounding box center [751, 323] width 107 height 107
click at [450, 292] on input "f. 32" at bounding box center [449, 288] width 1 height 8
radio input "true"
click at [508, 438] on button "Next" at bounding box center [449, 433] width 198 height 49
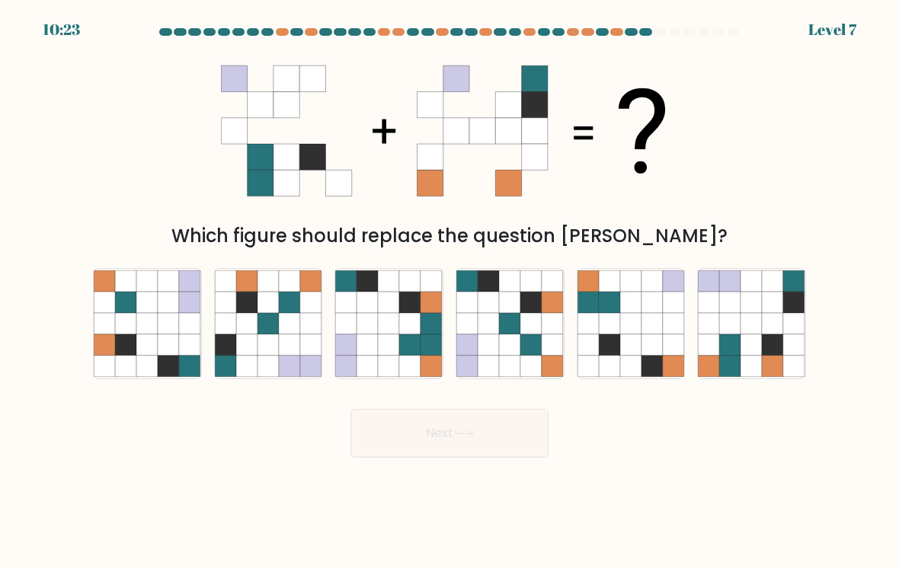
click at [735, 311] on icon at bounding box center [730, 302] width 21 height 21
click at [450, 292] on input "f." at bounding box center [449, 288] width 1 height 8
radio input "true"
click at [518, 434] on button "Next" at bounding box center [449, 433] width 198 height 49
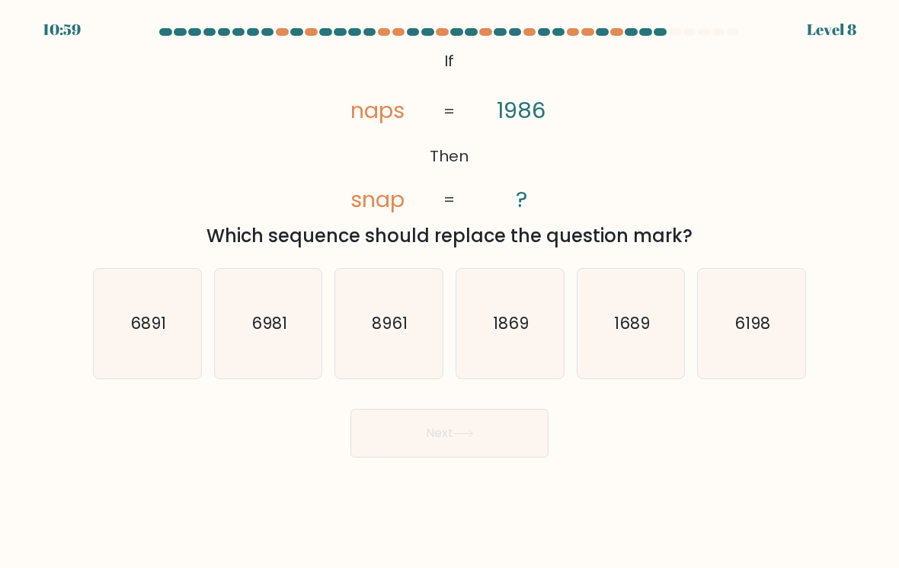
click at [759, 304] on icon "6198" at bounding box center [751, 323] width 107 height 107
click at [450, 292] on input "f. 6198" at bounding box center [449, 288] width 1 height 8
radio input "true"
click at [509, 428] on button "Next" at bounding box center [449, 433] width 198 height 49
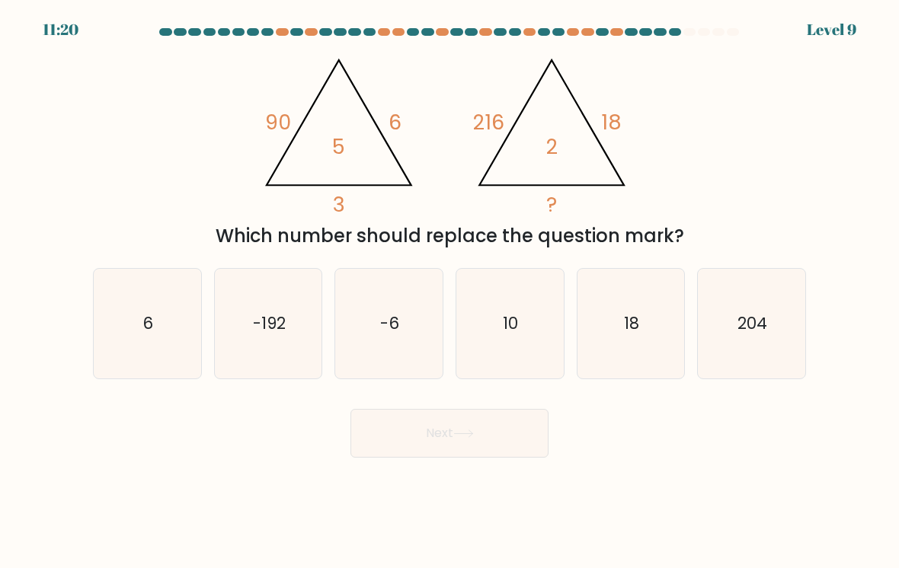
click at [155, 328] on icon "6" at bounding box center [147, 323] width 107 height 107
click at [449, 292] on input "a. 6" at bounding box center [449, 288] width 1 height 8
radio input "true"
click at [508, 435] on button "Next" at bounding box center [449, 433] width 198 height 49
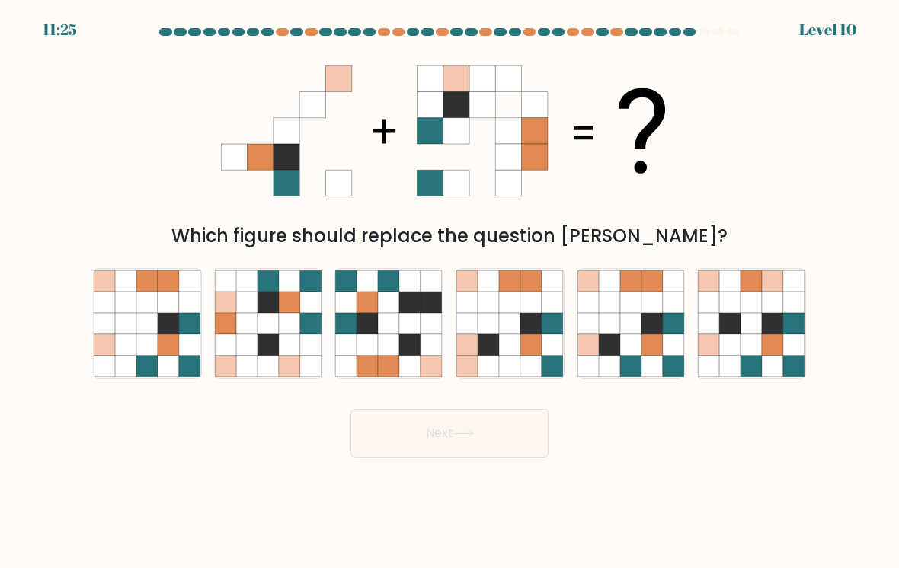
click at [155, 334] on icon at bounding box center [146, 323] width 21 height 21
click at [449, 292] on input "a." at bounding box center [449, 288] width 1 height 8
radio input "true"
click at [503, 439] on button "Next" at bounding box center [449, 433] width 198 height 49
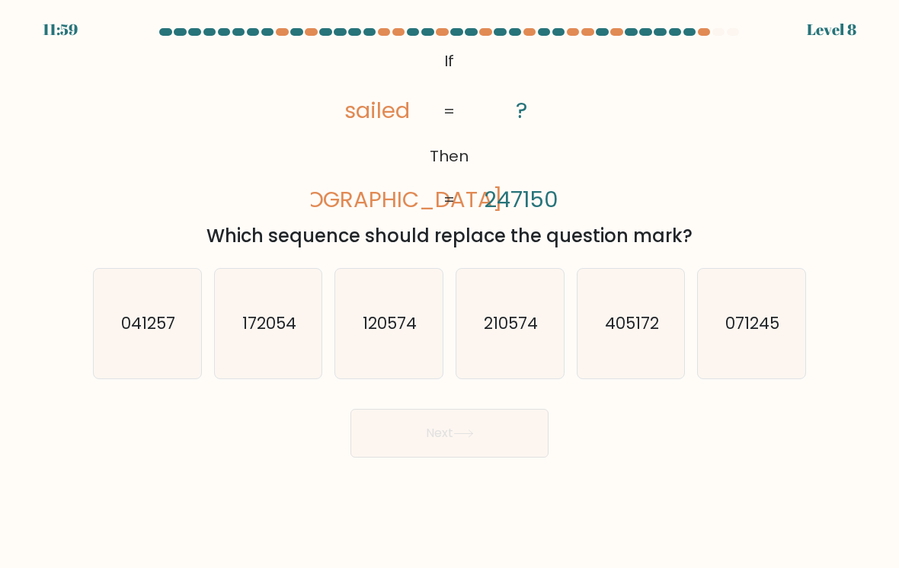
click at [138, 346] on icon "041257" at bounding box center [147, 323] width 107 height 107
click at [449, 292] on input "a. 041257" at bounding box center [449, 288] width 1 height 8
radio input "true"
click at [511, 449] on button "Next" at bounding box center [449, 433] width 198 height 49
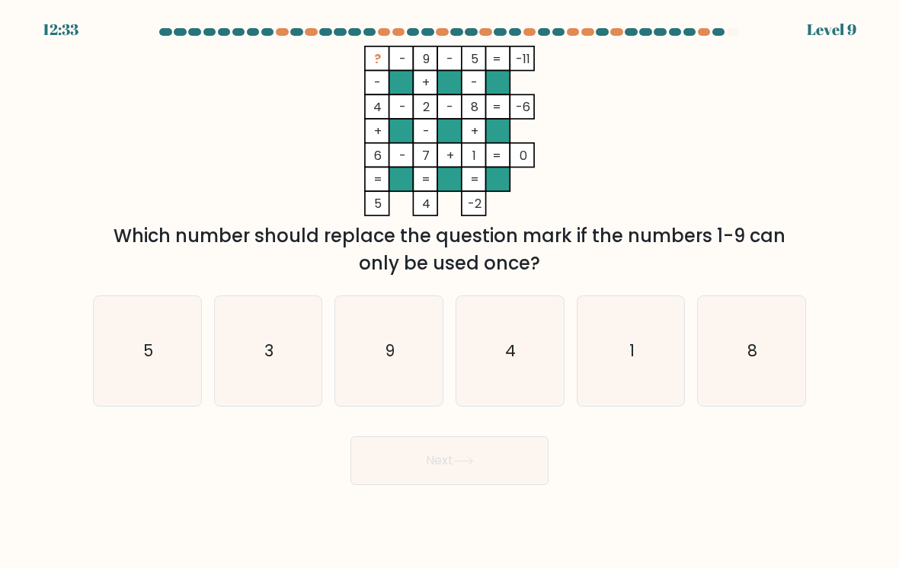
click at [167, 346] on icon "5" at bounding box center [147, 351] width 107 height 107
click at [449, 292] on input "a. 5" at bounding box center [449, 288] width 1 height 8
radio input "true"
click at [502, 480] on button "Next" at bounding box center [449, 460] width 198 height 49
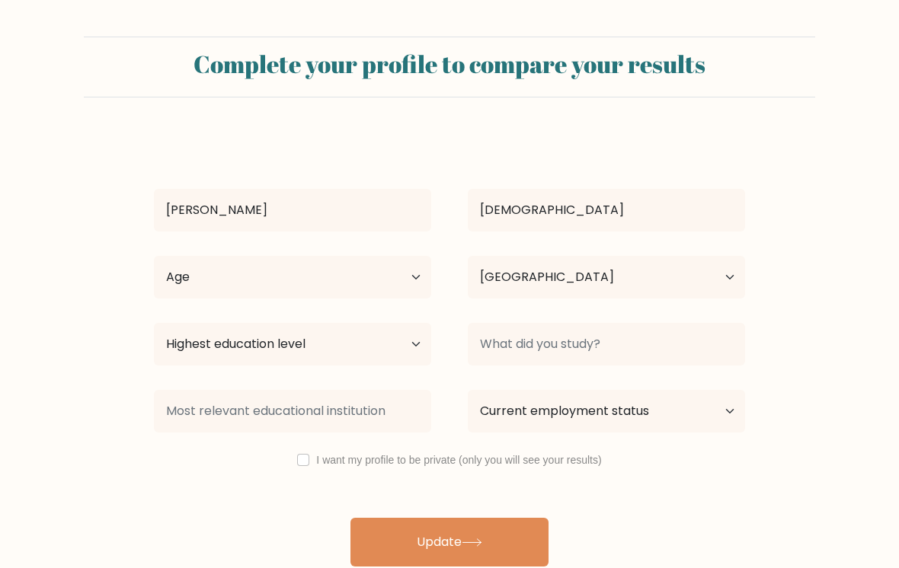
select select "ID"
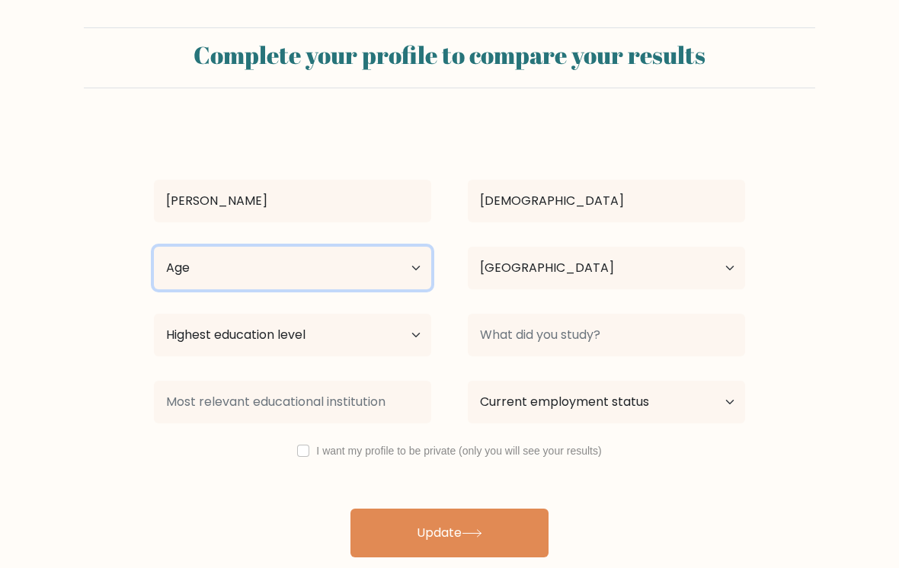
click at [407, 282] on select "Age Under 18 years old 18-24 years old 25-34 years old 35-44 years old 45-54 ye…" at bounding box center [292, 268] width 277 height 43
select select "25_34"
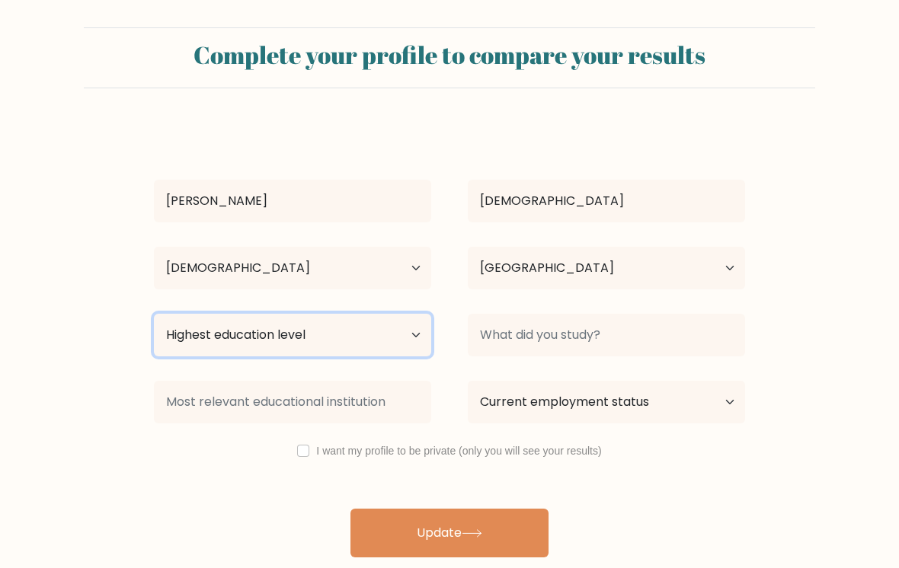
click at [417, 345] on select "Highest education level No schooling Primary Lower Secondary Upper Secondary Oc…" at bounding box center [292, 335] width 277 height 43
select select "bachelors_degree"
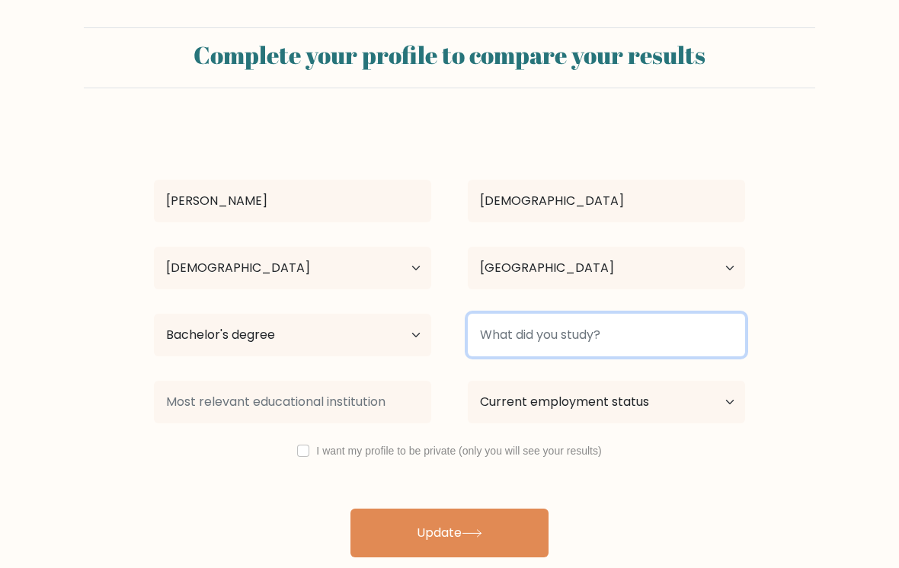
click at [638, 355] on input at bounding box center [606, 335] width 277 height 43
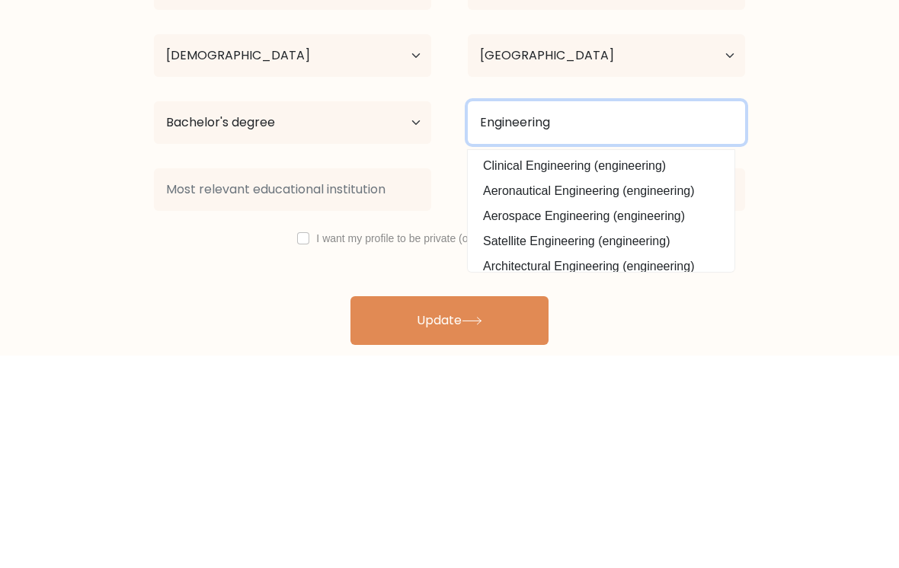
type input "Engineering"
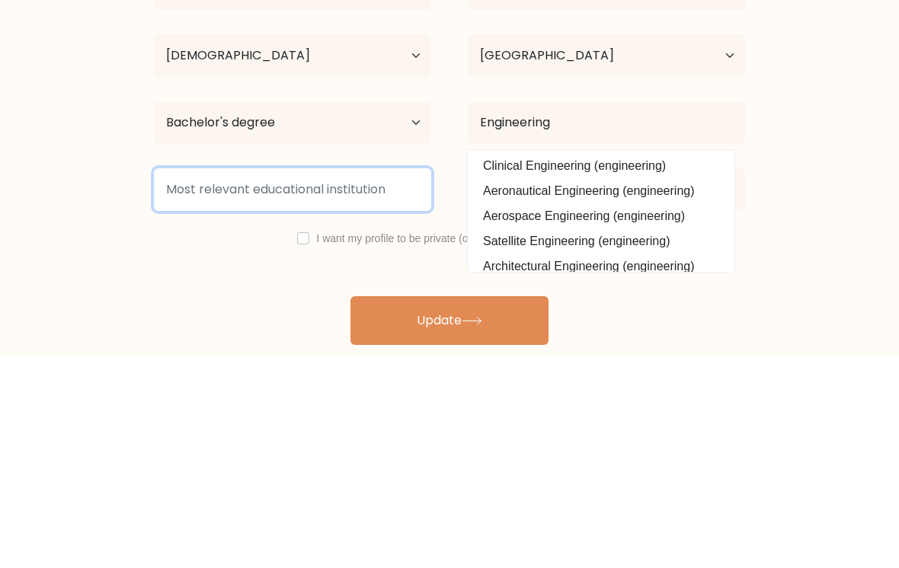
click at [353, 381] on input at bounding box center [292, 402] width 277 height 43
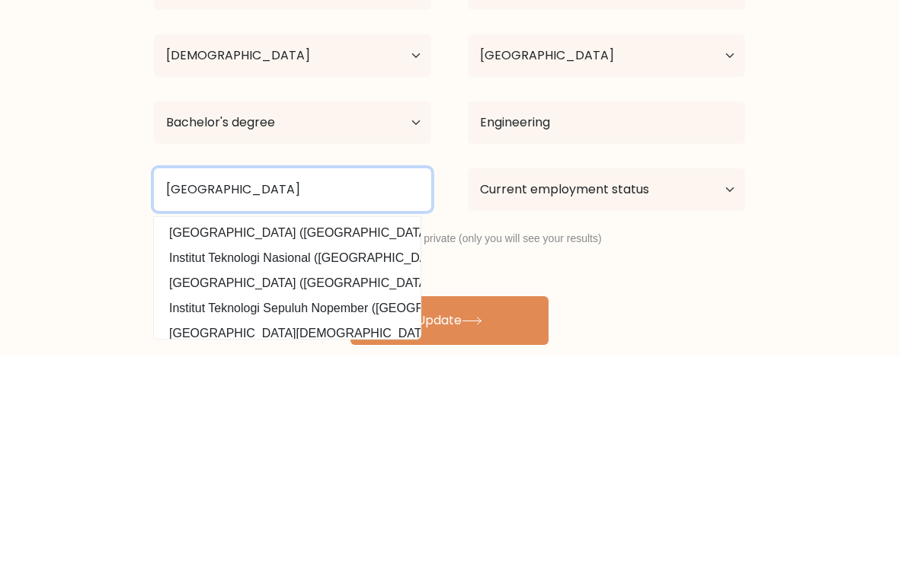
type input "Institut teknologi kalimantan"
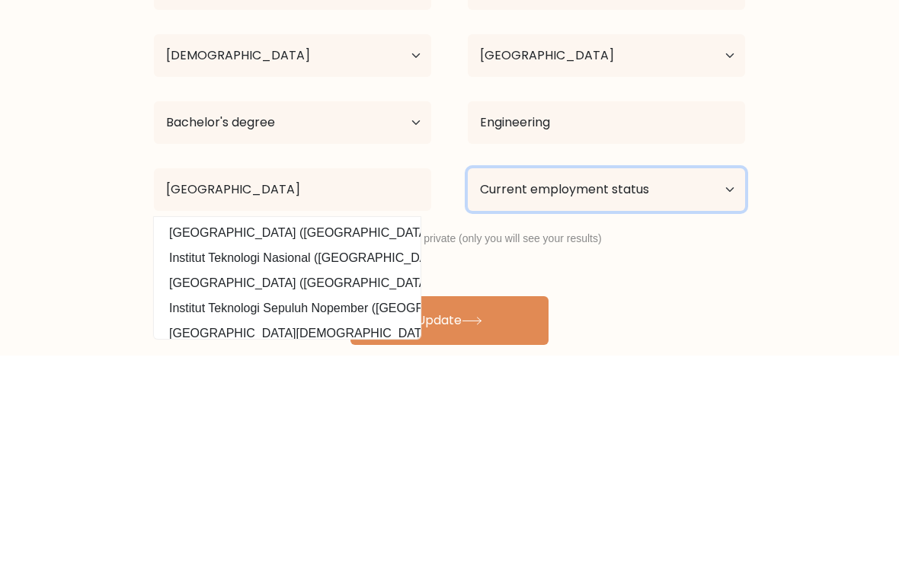
click at [654, 381] on select "Current employment status Employed Student Retired Other / prefer not to answer" at bounding box center [606, 402] width 277 height 43
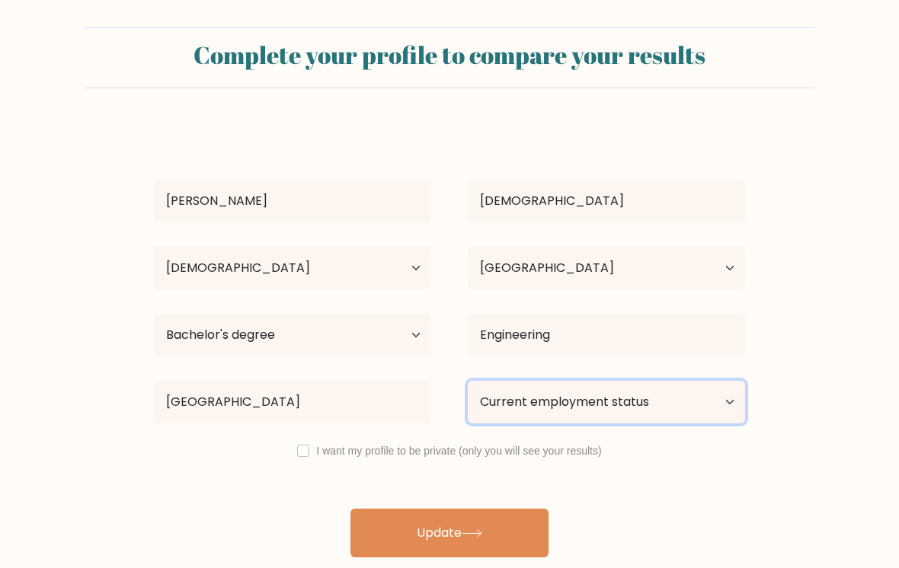
select select "employed"
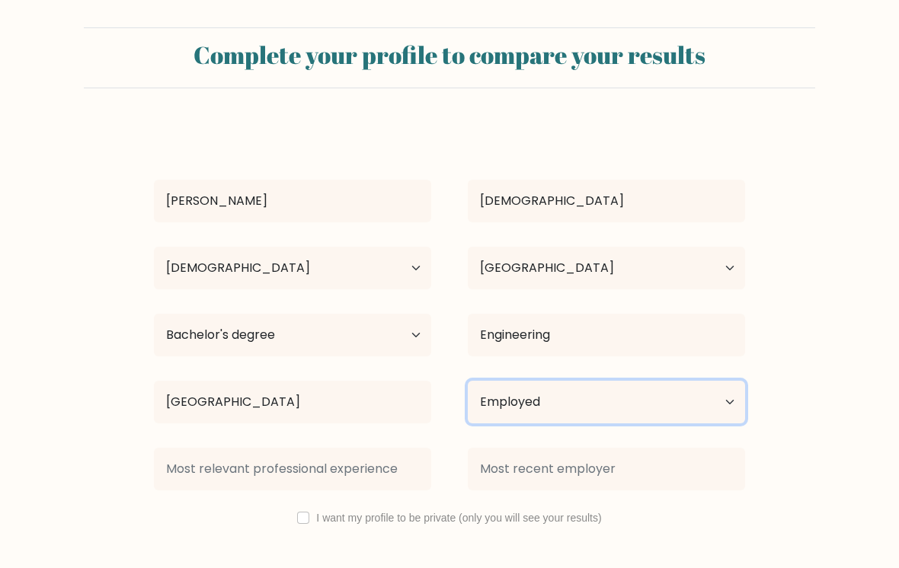
scroll to position [69, 0]
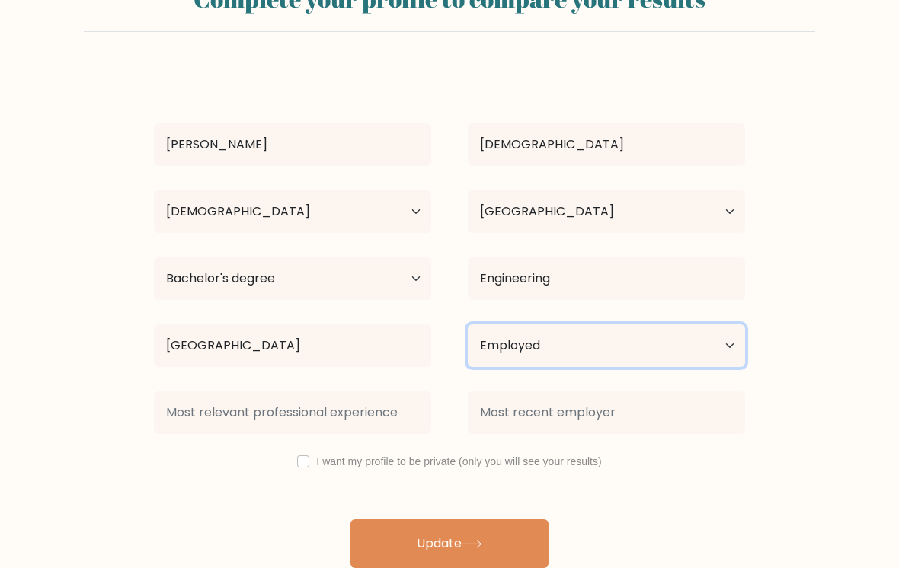
click at [602, 349] on select "Current employment status Employed Student Retired Other / prefer not to answer" at bounding box center [606, 345] width 277 height 43
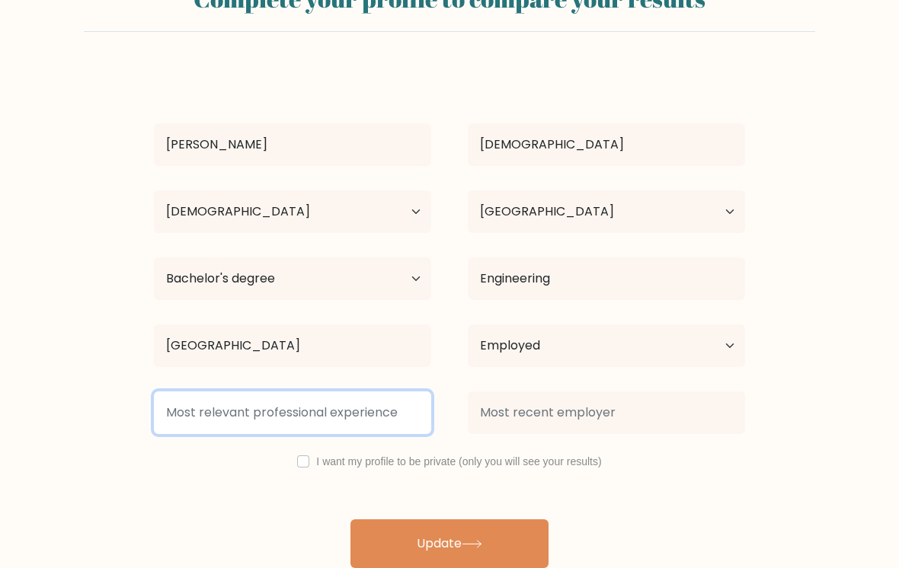
click at [375, 414] on input at bounding box center [292, 412] width 277 height 43
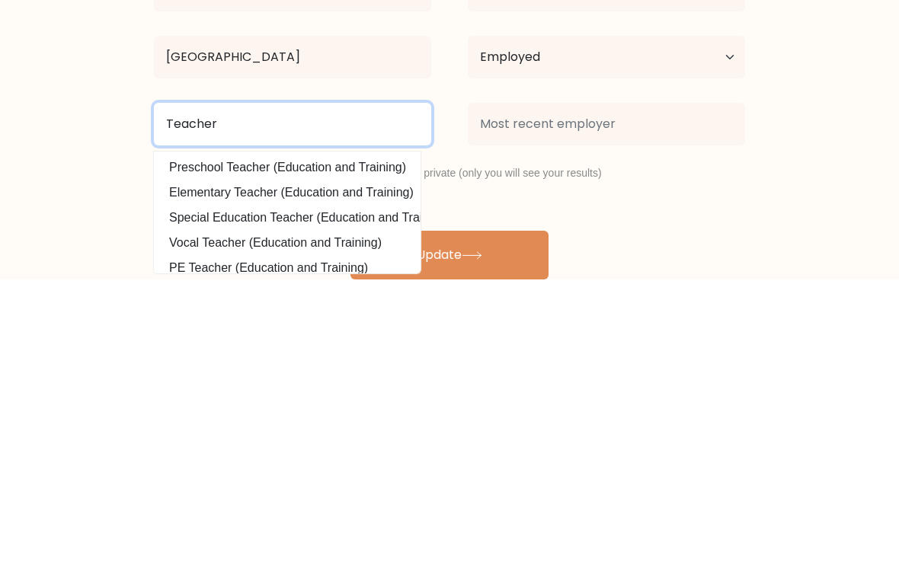
type input "Teacher"
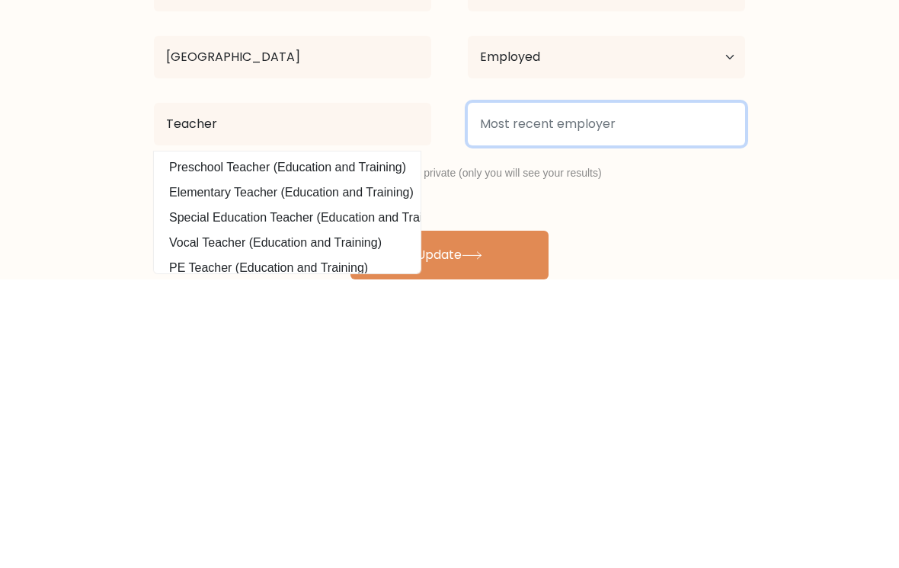
click at [584, 391] on input at bounding box center [606, 412] width 277 height 43
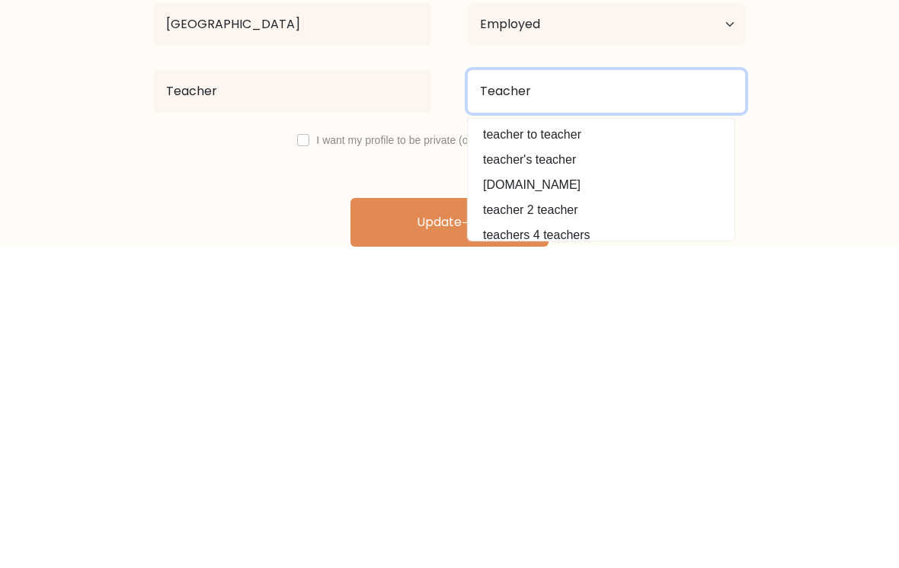
type input "Teacher"
click at [303, 455] on input "checkbox" at bounding box center [303, 461] width 12 height 12
checkbox input "true"
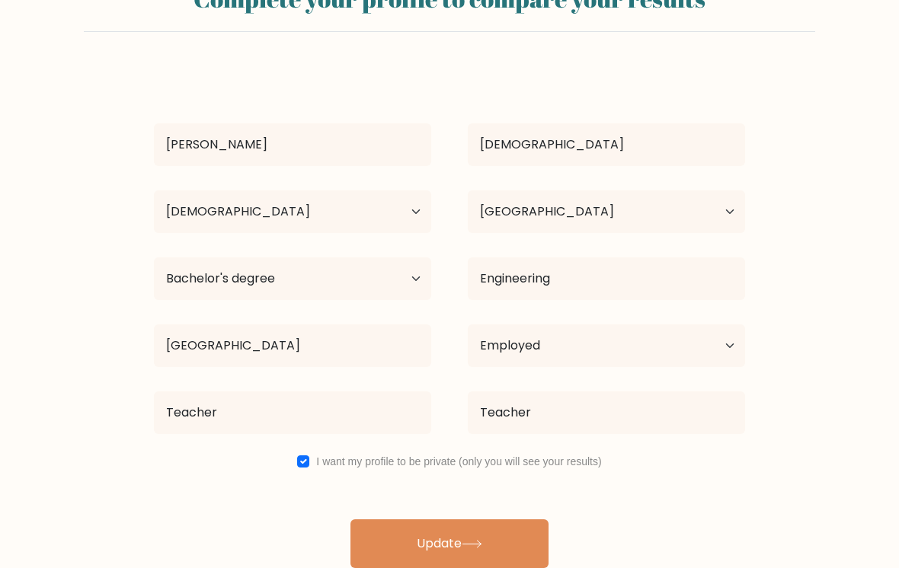
click at [507, 549] on button "Update" at bounding box center [449, 543] width 198 height 49
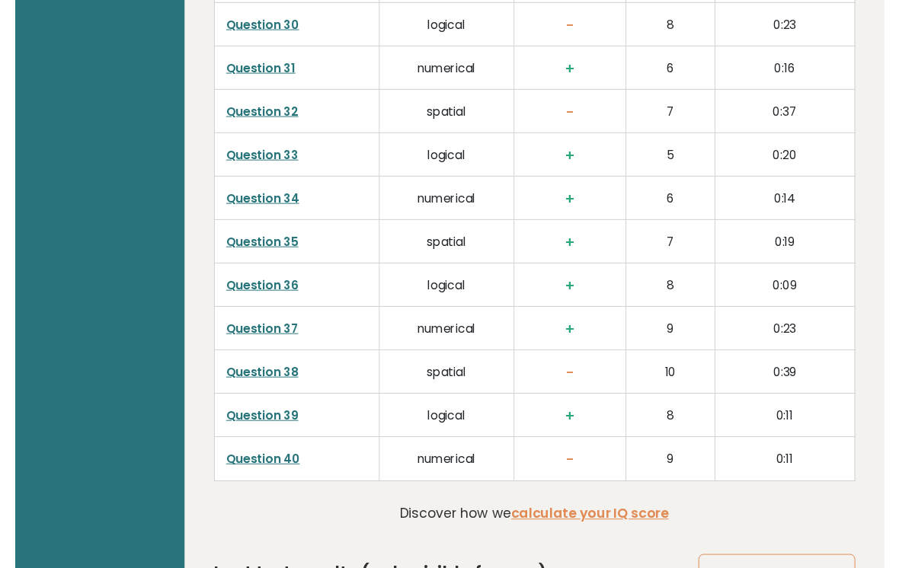
scroll to position [3820, 0]
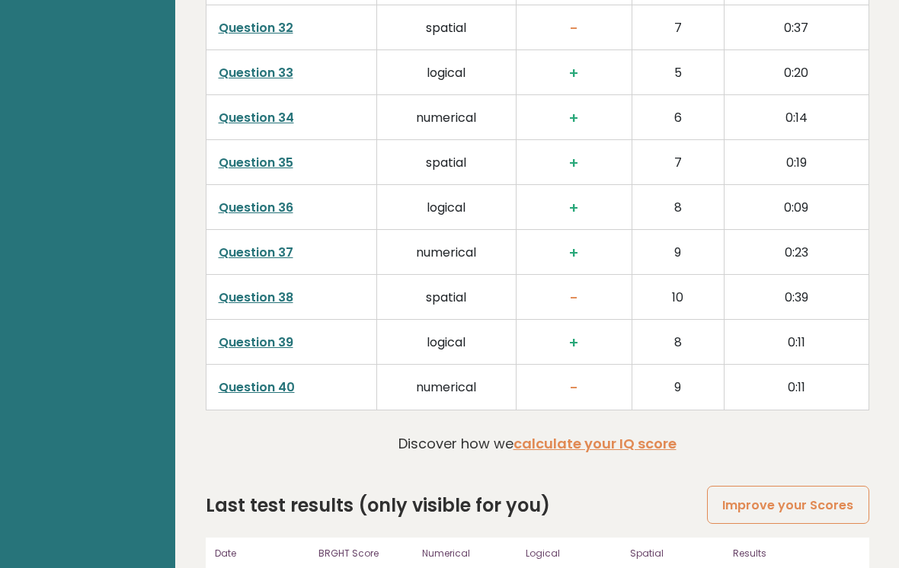
click at [771, 486] on link "Improve your Scores" at bounding box center [787, 505] width 161 height 39
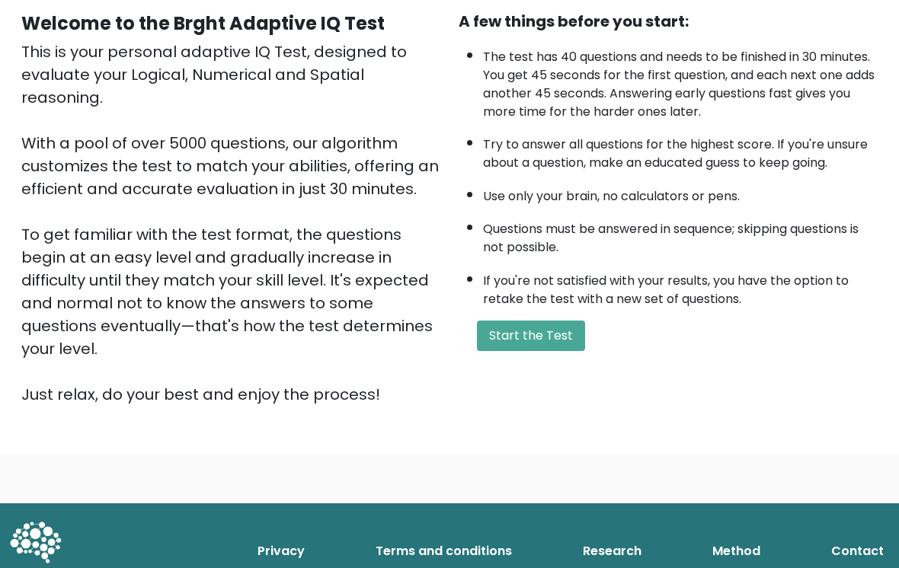
scroll to position [145, 0]
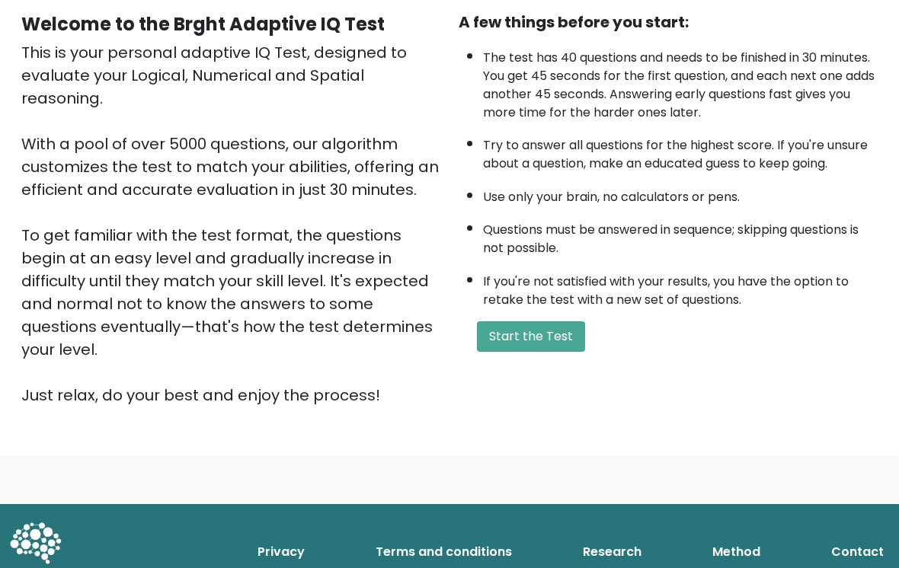
click at [567, 353] on button "Start the Test" at bounding box center [531, 337] width 108 height 30
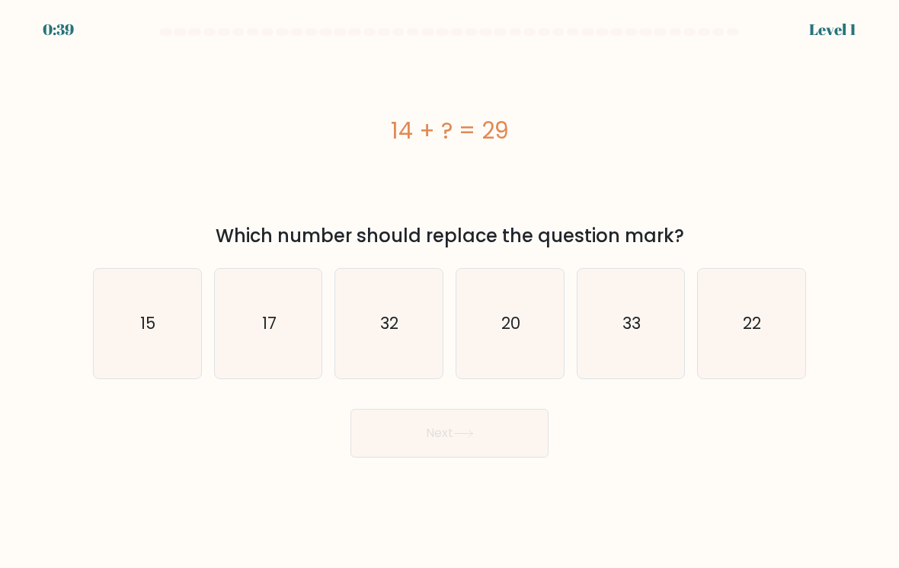
click at [154, 339] on icon "15" at bounding box center [147, 323] width 107 height 107
click at [449, 292] on input "a. 15" at bounding box center [449, 288] width 1 height 8
radio input "true"
click at [447, 471] on body "0:38 Level 1 a." at bounding box center [449, 284] width 899 height 568
click at [487, 437] on button "Next" at bounding box center [449, 433] width 198 height 49
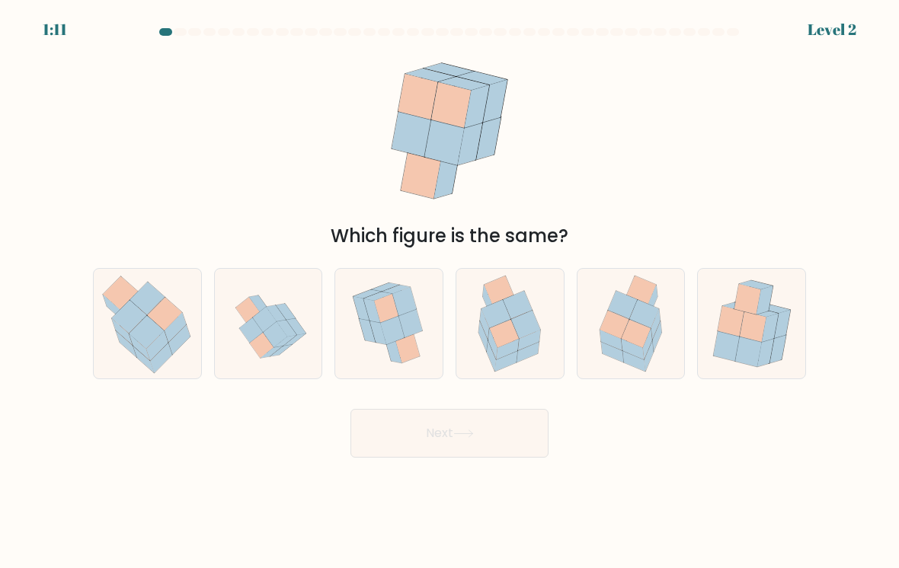
click at [626, 363] on icon at bounding box center [634, 361] width 23 height 21
click at [450, 292] on input "e." at bounding box center [449, 288] width 1 height 8
radio input "true"
click at [505, 428] on button "Next" at bounding box center [449, 433] width 198 height 49
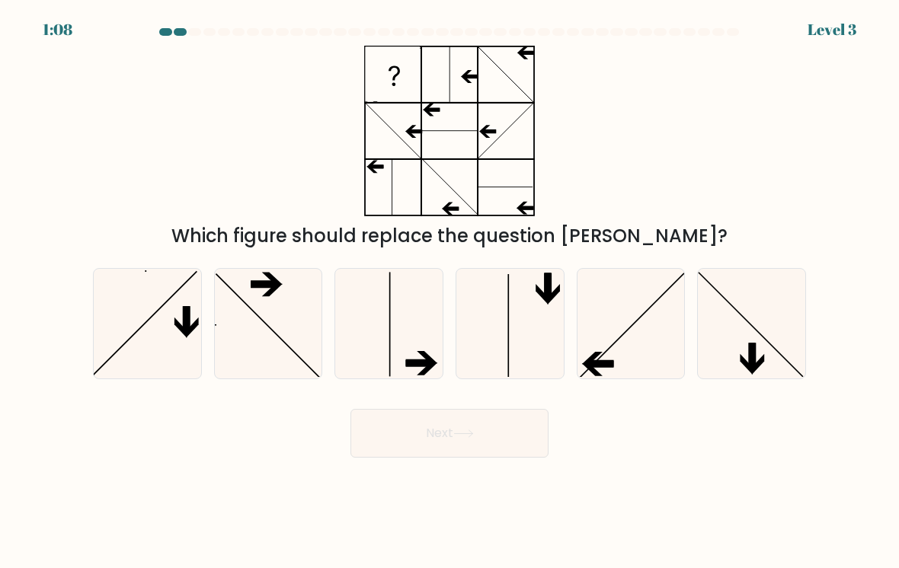
click at [756, 316] on icon at bounding box center [751, 323] width 107 height 107
click at [450, 292] on input "f." at bounding box center [449, 288] width 1 height 8
radio input "true"
click at [507, 430] on button "Next" at bounding box center [449, 433] width 198 height 49
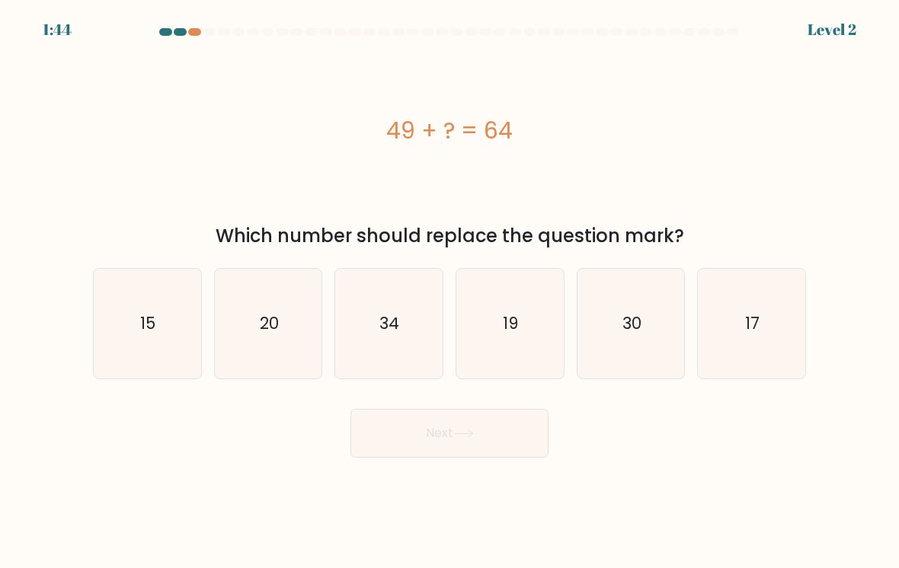
click at [165, 333] on icon "15" at bounding box center [147, 323] width 107 height 107
click at [449, 292] on input "a. 15" at bounding box center [449, 288] width 1 height 8
radio input "true"
click at [460, 436] on icon at bounding box center [463, 434] width 21 height 8
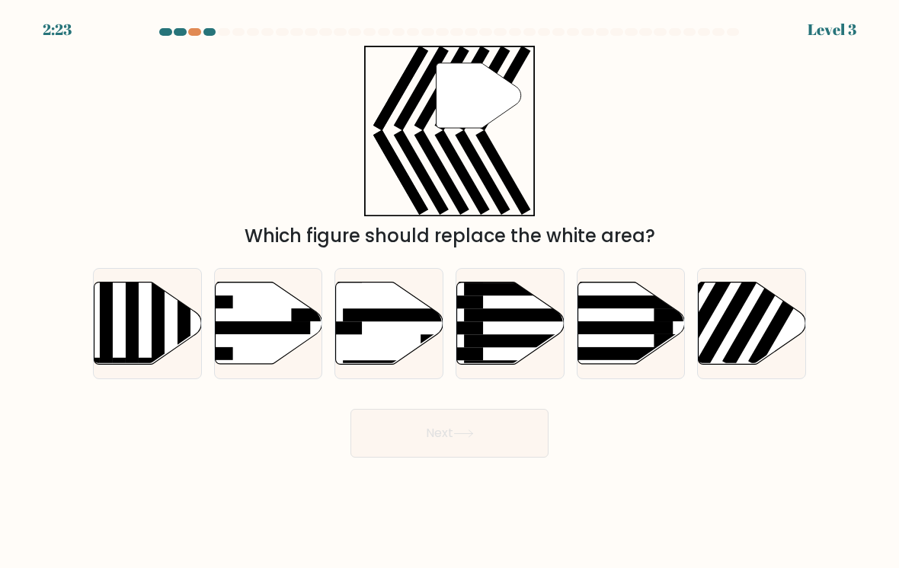
click at [740, 321] on icon at bounding box center [751, 324] width 107 height 82
click at [450, 292] on input "f." at bounding box center [449, 288] width 1 height 8
radio input "true"
click at [505, 452] on button "Next" at bounding box center [449, 433] width 198 height 49
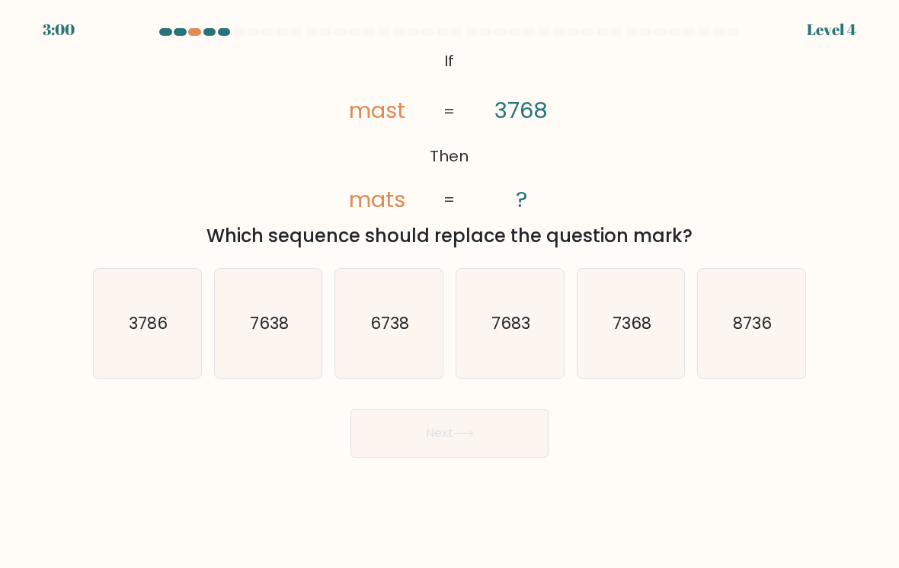
click at [165, 322] on text "3786" at bounding box center [148, 323] width 39 height 22
click at [449, 292] on input "a. 3786" at bounding box center [449, 288] width 1 height 8
radio input "true"
click at [472, 425] on button "Next" at bounding box center [449, 433] width 198 height 49
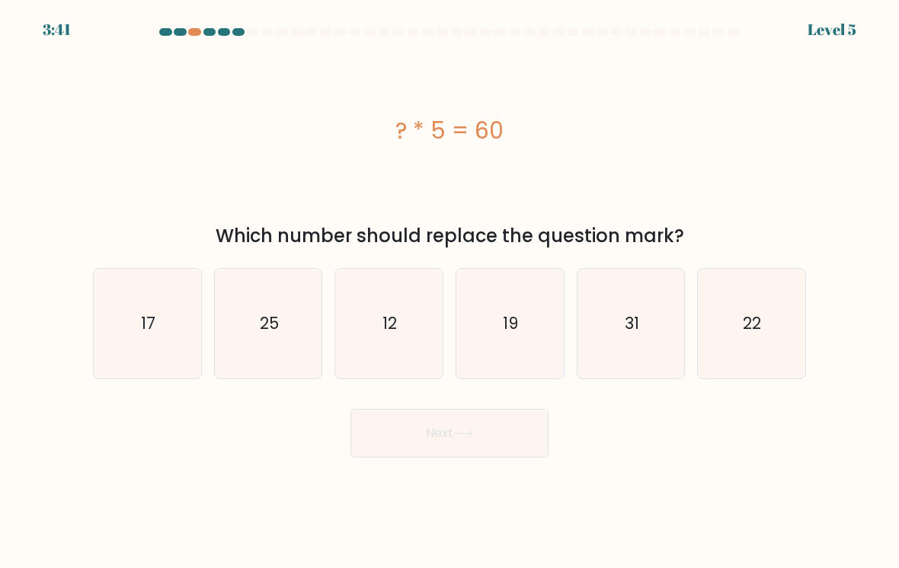
click at [377, 343] on icon "12" at bounding box center [388, 323] width 107 height 107
click at [449, 292] on input "c. 12" at bounding box center [449, 288] width 1 height 8
radio input "true"
click at [492, 443] on button "Next" at bounding box center [449, 433] width 198 height 49
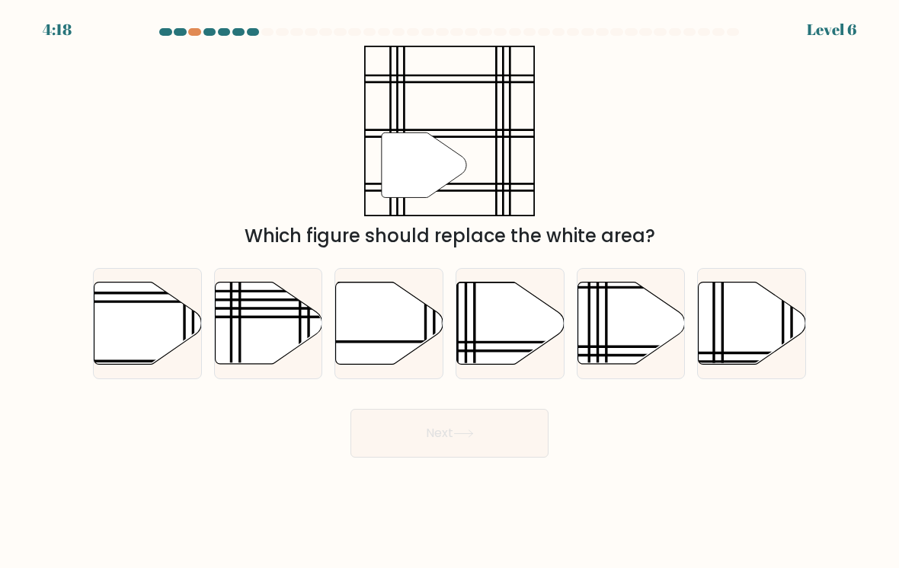
click at [634, 341] on icon at bounding box center [630, 324] width 107 height 82
click at [450, 292] on input "e." at bounding box center [449, 288] width 1 height 8
radio input "true"
click at [477, 479] on body "4:18 Level 6" at bounding box center [449, 284] width 899 height 568
click at [510, 441] on button "Next" at bounding box center [449, 433] width 198 height 49
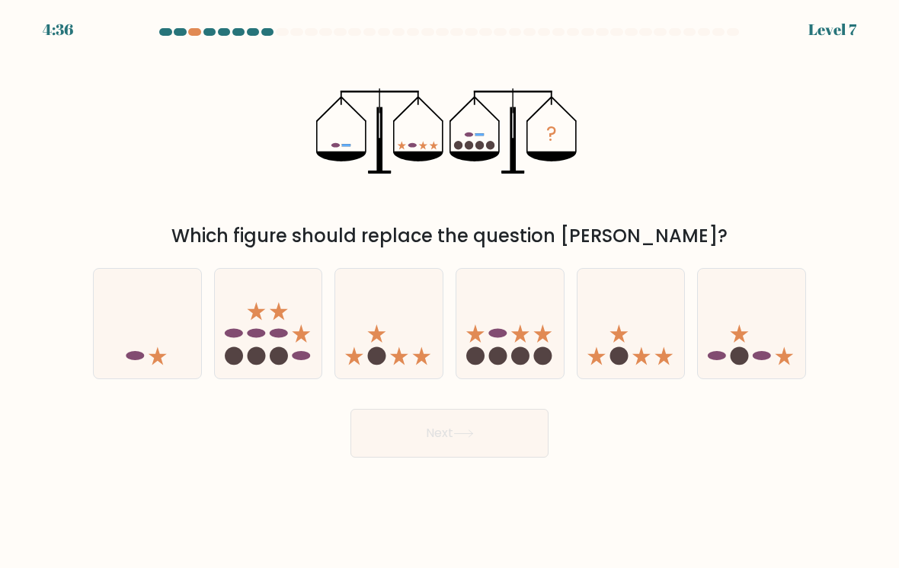
click at [515, 352] on circle at bounding box center [520, 356] width 18 height 18
click at [450, 292] on input "d." at bounding box center [449, 288] width 1 height 8
radio input "true"
click at [467, 458] on button "Next" at bounding box center [449, 433] width 198 height 49
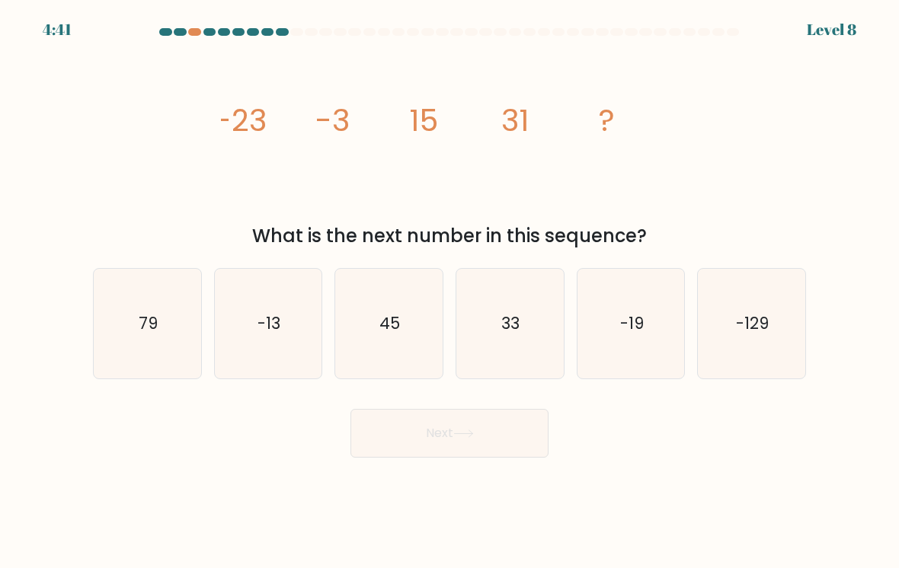
click at [369, 324] on icon "45" at bounding box center [388, 323] width 107 height 107
click at [449, 292] on input "c. 45" at bounding box center [449, 288] width 1 height 8
radio input "true"
click at [462, 436] on icon at bounding box center [463, 434] width 21 height 8
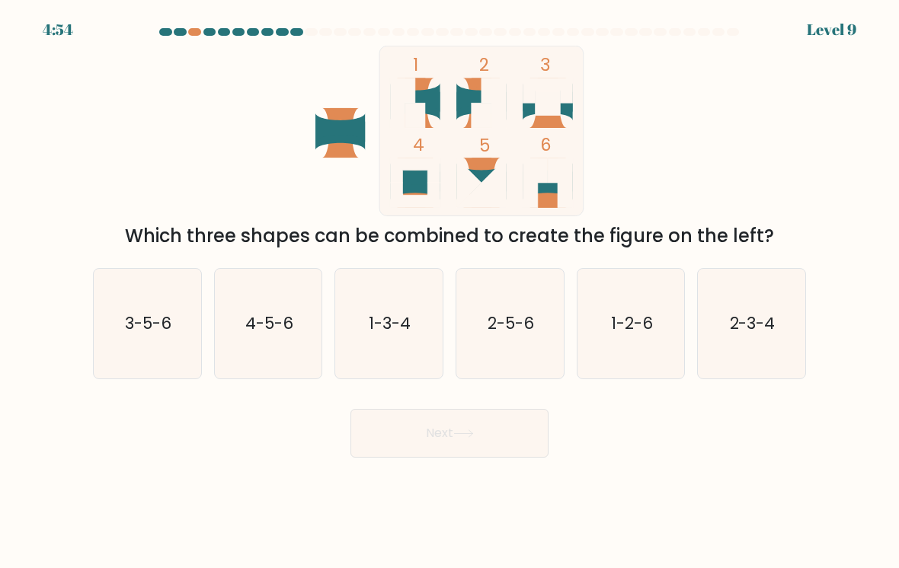
click at [749, 337] on icon "2-3-4" at bounding box center [751, 323] width 107 height 107
click at [450, 292] on input "f. 2-3-4" at bounding box center [449, 288] width 1 height 8
radio input "true"
click at [638, 351] on icon "1-2-6" at bounding box center [630, 323] width 107 height 107
click at [450, 292] on input "e. 1-2-6" at bounding box center [449, 288] width 1 height 8
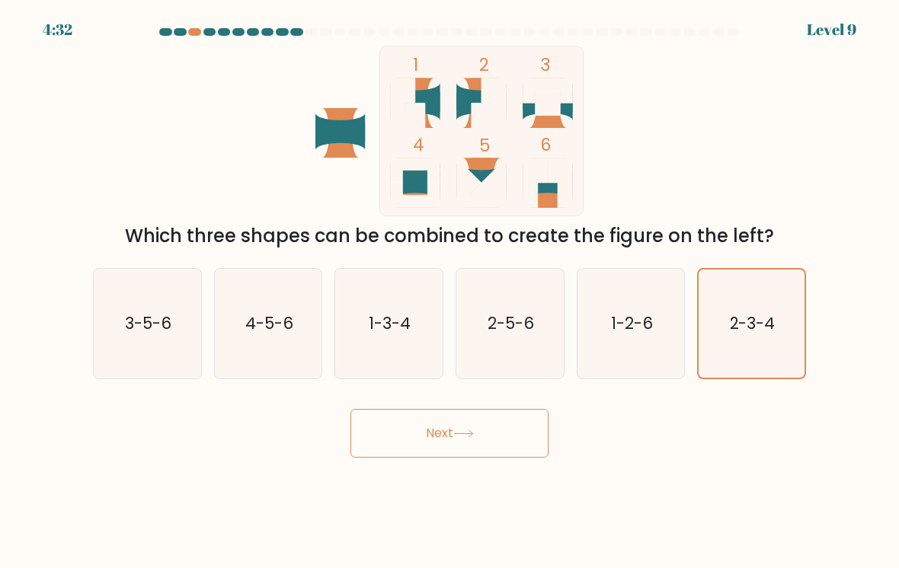
radio input "true"
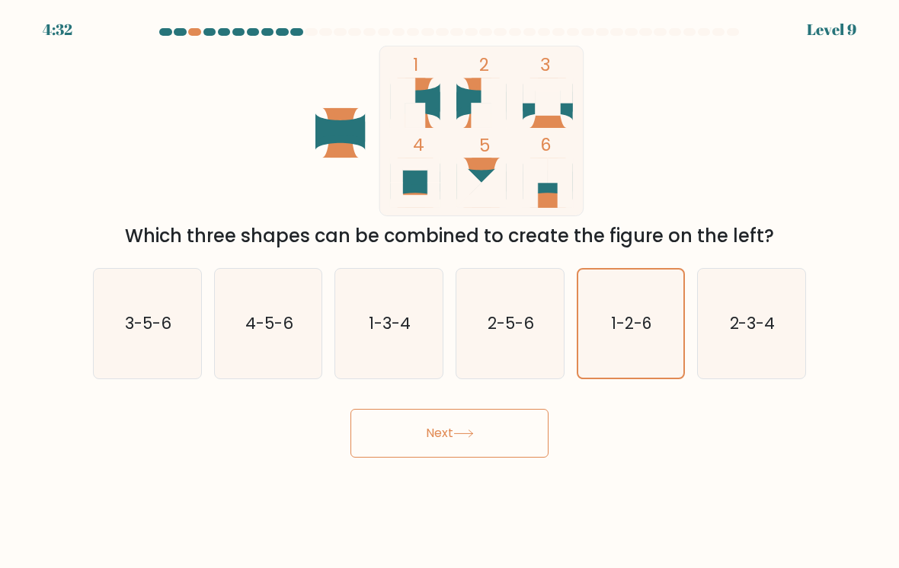
click at [500, 449] on button "Next" at bounding box center [449, 433] width 198 height 49
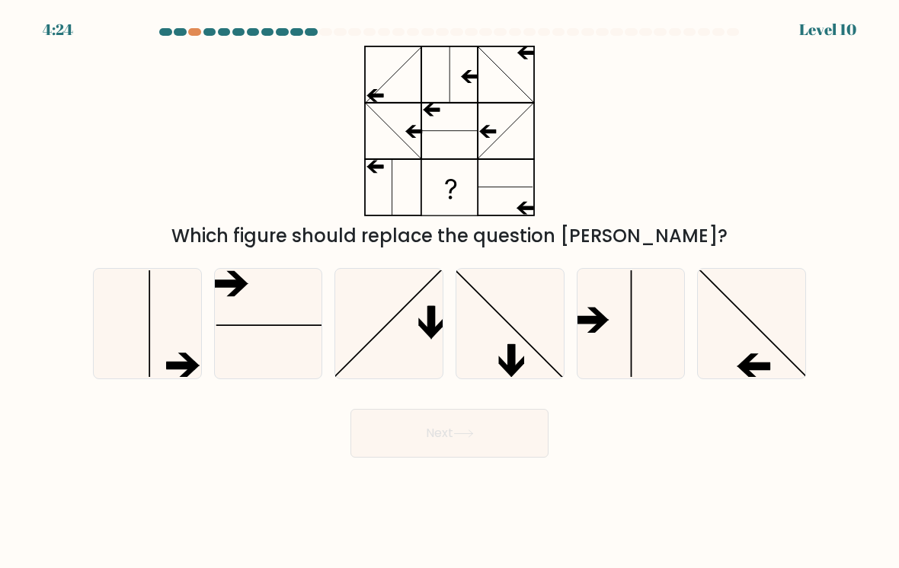
click at [507, 450] on button "Next" at bounding box center [449, 433] width 198 height 49
click at [618, 343] on icon at bounding box center [630, 323] width 107 height 107
click at [450, 292] on input "e." at bounding box center [449, 288] width 1 height 8
radio input "true"
click at [525, 433] on button "Next" at bounding box center [449, 433] width 198 height 49
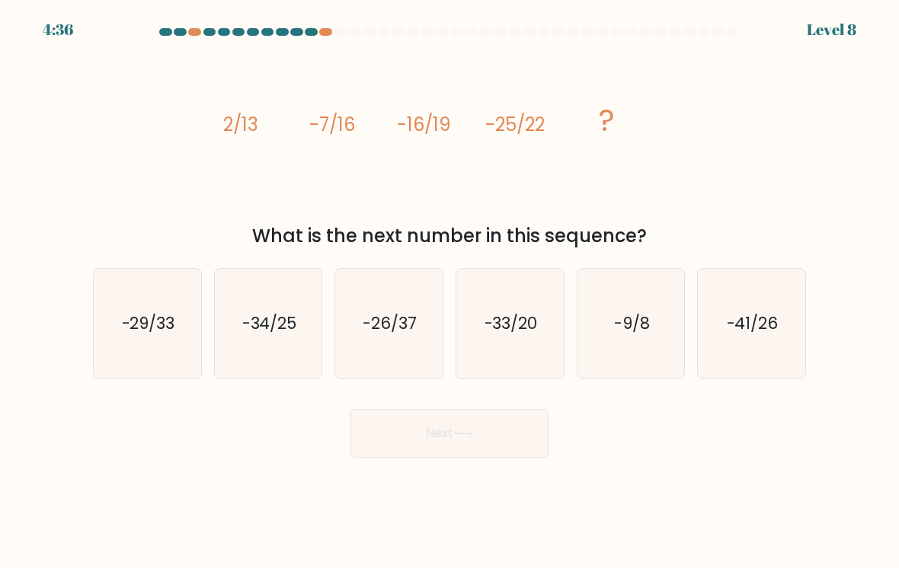
click at [276, 353] on icon "-34/25" at bounding box center [268, 323] width 107 height 107
click at [449, 292] on input "b. -34/25" at bounding box center [449, 288] width 1 height 8
radio input "true"
click at [498, 453] on button "Next" at bounding box center [449, 433] width 198 height 49
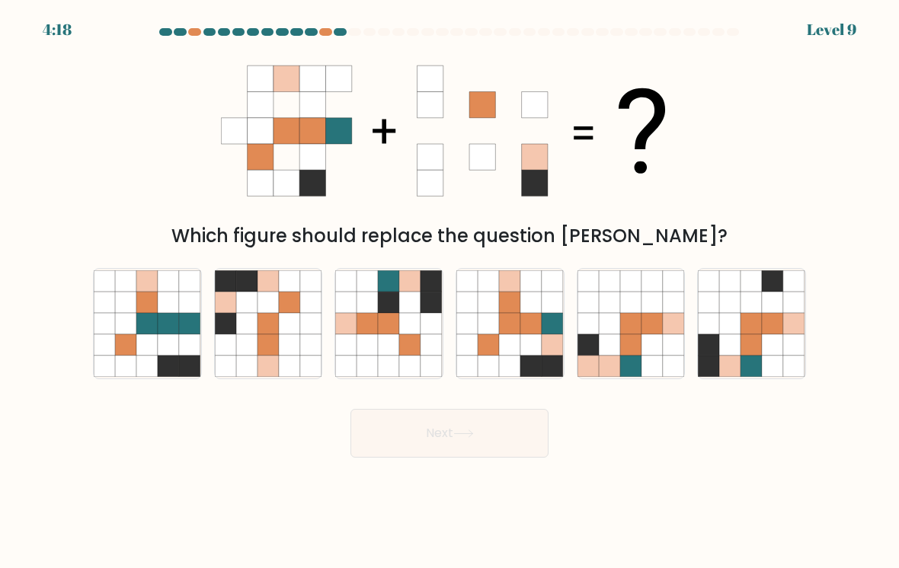
click at [514, 331] on icon at bounding box center [509, 323] width 21 height 21
click at [450, 292] on input "d." at bounding box center [449, 288] width 1 height 8
radio input "true"
click at [488, 437] on button "Next" at bounding box center [449, 433] width 198 height 49
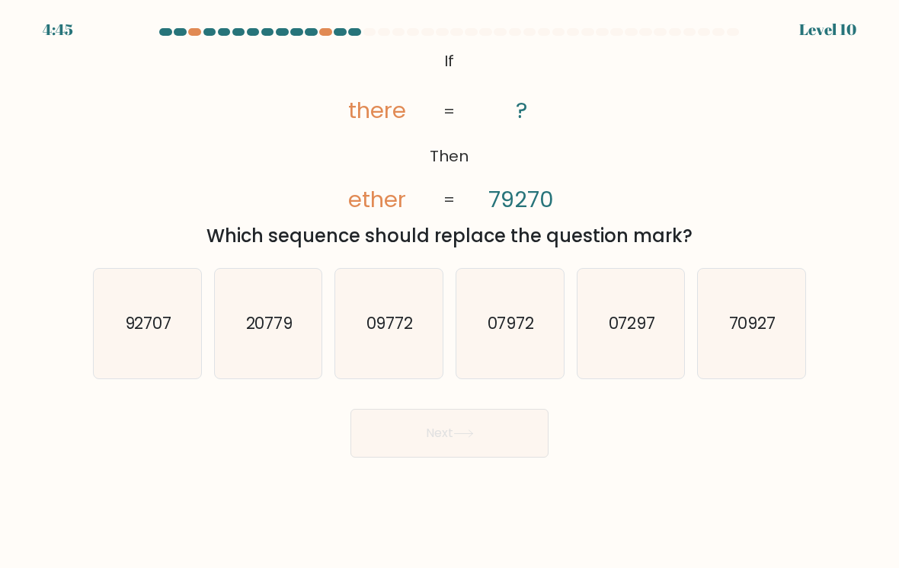
click at [196, 327] on icon "92707" at bounding box center [147, 323] width 107 height 107
click at [449, 292] on input "a. 92707" at bounding box center [449, 288] width 1 height 8
radio input "true"
click at [456, 458] on button "Next" at bounding box center [449, 433] width 198 height 49
click at [494, 430] on button "Next" at bounding box center [449, 433] width 198 height 49
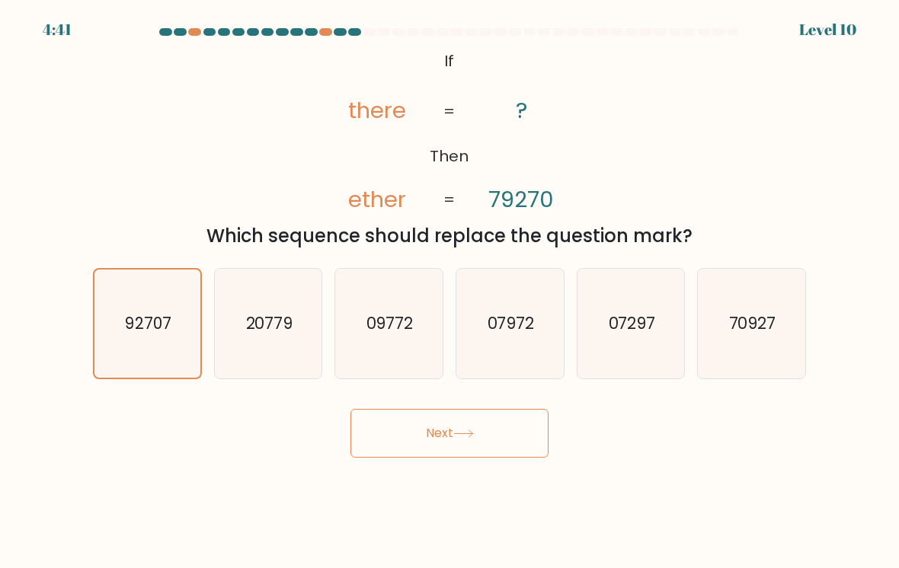
click at [478, 439] on button "Next" at bounding box center [449, 433] width 198 height 49
click at [494, 446] on button "Next" at bounding box center [449, 433] width 198 height 49
click at [493, 430] on button "Next" at bounding box center [449, 433] width 198 height 49
click at [492, 430] on button "Next" at bounding box center [449, 433] width 198 height 49
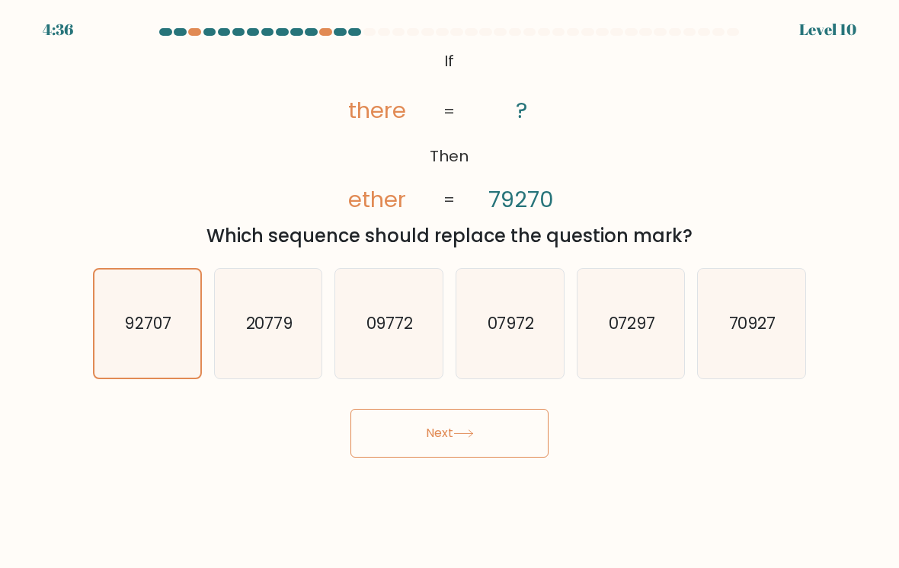
click at [491, 433] on button "Next" at bounding box center [449, 433] width 198 height 49
click at [493, 437] on button "Next" at bounding box center [449, 433] width 198 height 49
click at [494, 440] on button "Next" at bounding box center [449, 433] width 198 height 49
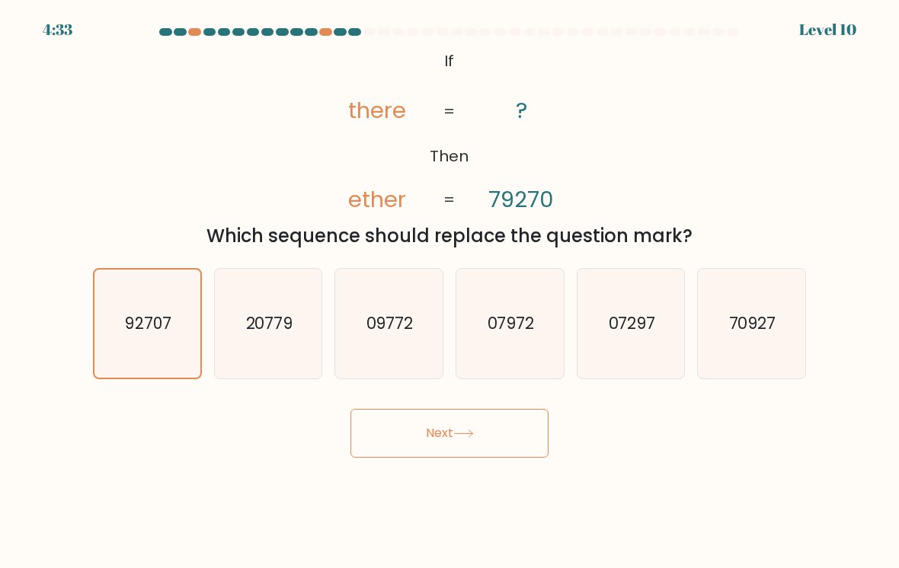
click at [500, 436] on button "Next" at bounding box center [449, 433] width 198 height 49
click at [285, 332] on text "20779" at bounding box center [268, 323] width 47 height 22
click at [449, 292] on input "b. 20779" at bounding box center [449, 288] width 1 height 8
radio input "true"
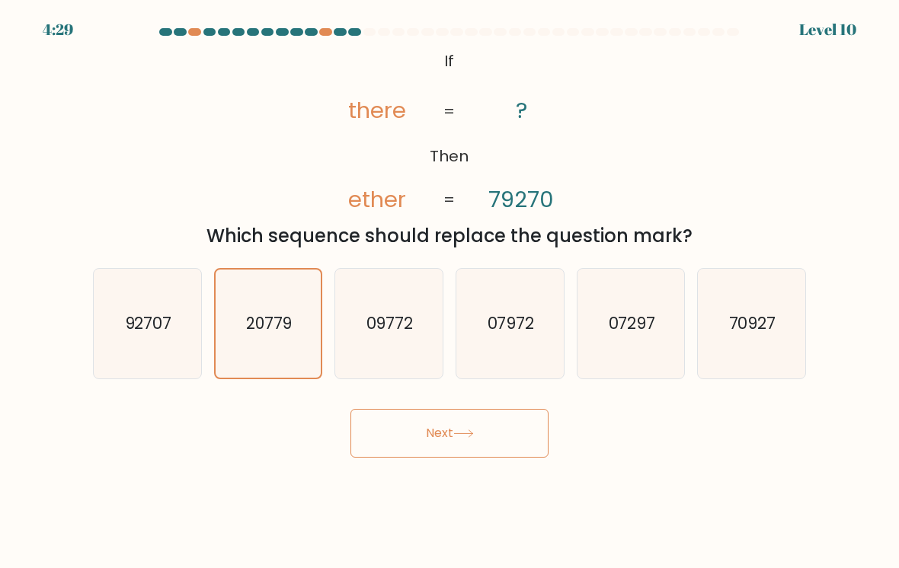
click at [284, 332] on text "20779" at bounding box center [269, 323] width 46 height 22
click at [449, 292] on input "b. 20779" at bounding box center [449, 288] width 1 height 8
click at [401, 335] on icon "09772" at bounding box center [388, 323] width 107 height 107
click at [449, 292] on input "c. 09772" at bounding box center [449, 288] width 1 height 8
radio input "true"
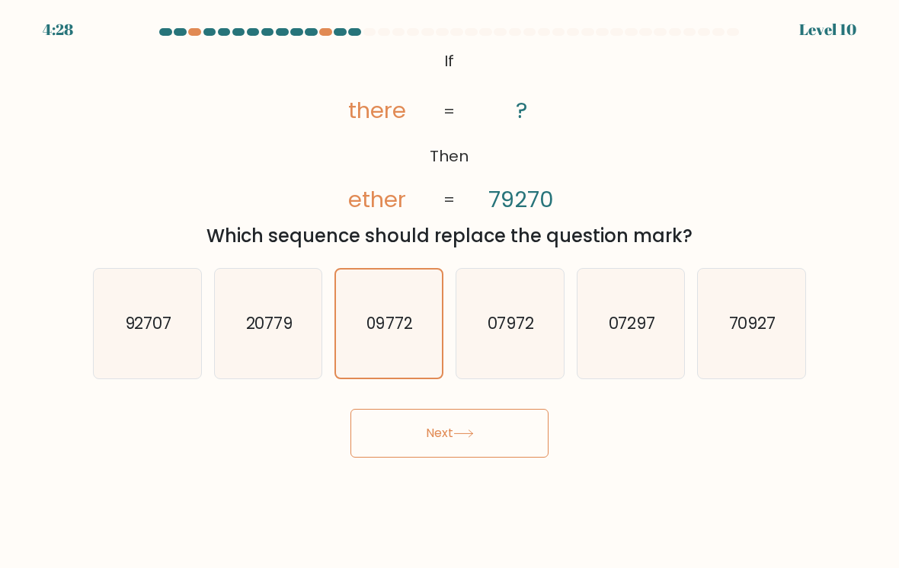
click at [509, 344] on icon "07972" at bounding box center [509, 323] width 107 height 107
click at [450, 292] on input "d. 07972" at bounding box center [449, 288] width 1 height 8
radio input "true"
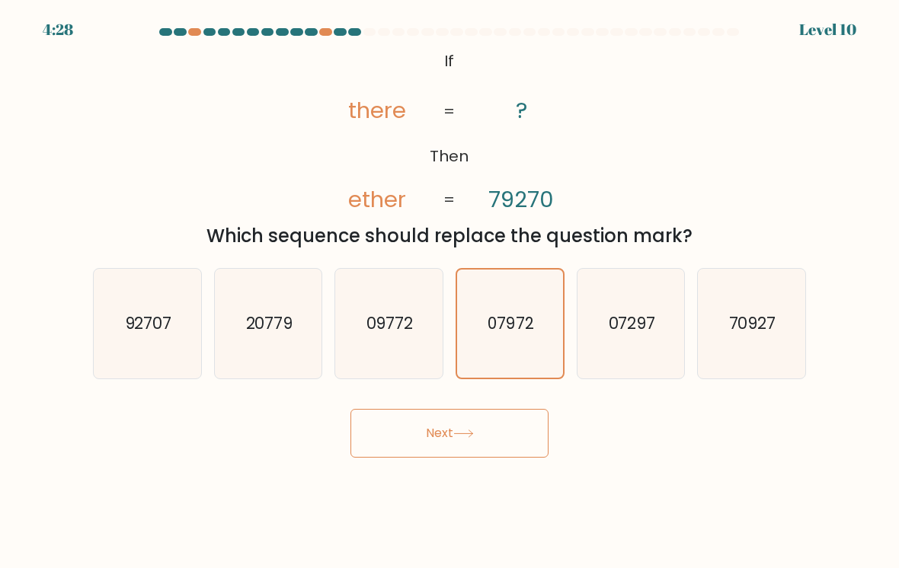
click at [192, 331] on icon "92707" at bounding box center [147, 323] width 107 height 107
click at [449, 292] on input "a. 92707" at bounding box center [449, 288] width 1 height 8
radio input "true"
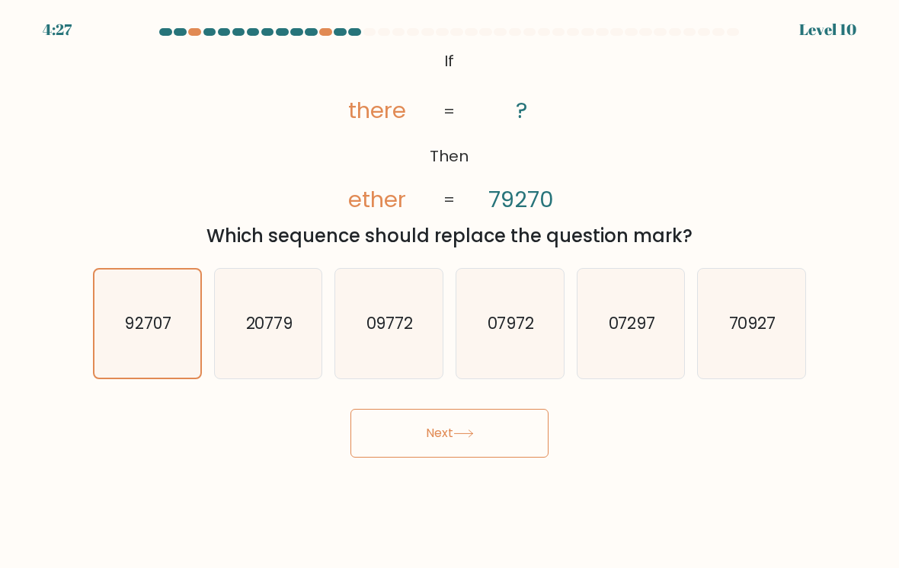
click at [469, 441] on button "Next" at bounding box center [449, 433] width 198 height 49
click at [462, 435] on icon at bounding box center [463, 434] width 21 height 8
click at [462, 434] on icon at bounding box center [463, 433] width 18 height 7
click at [491, 433] on button "Next" at bounding box center [449, 433] width 198 height 49
click at [490, 433] on button "Next" at bounding box center [449, 433] width 198 height 49
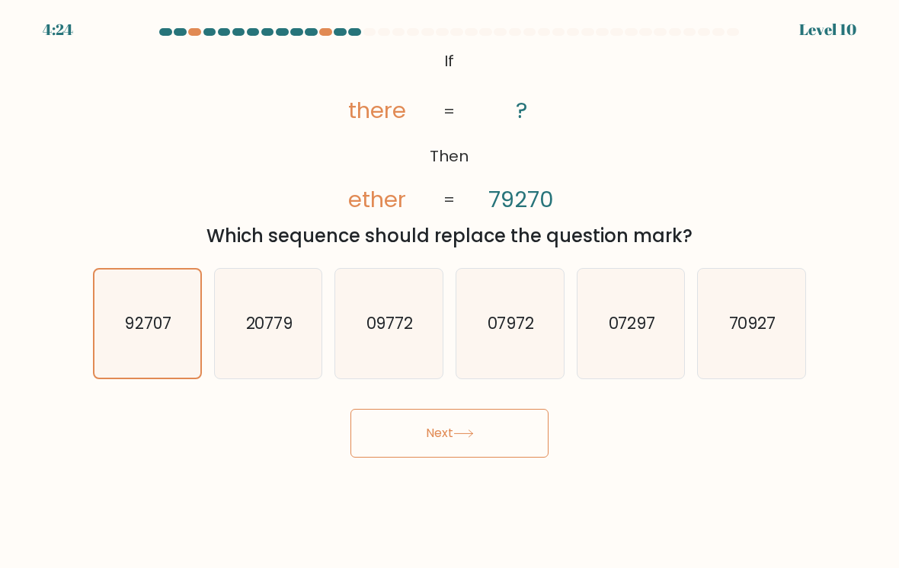
click at [486, 437] on button "Next" at bounding box center [449, 433] width 198 height 49
click at [486, 436] on button "Next" at bounding box center [449, 433] width 198 height 49
click at [483, 451] on button "Next" at bounding box center [449, 433] width 198 height 49
click at [483, 450] on button "Next" at bounding box center [449, 433] width 198 height 49
click at [466, 456] on button "Next" at bounding box center [449, 433] width 198 height 49
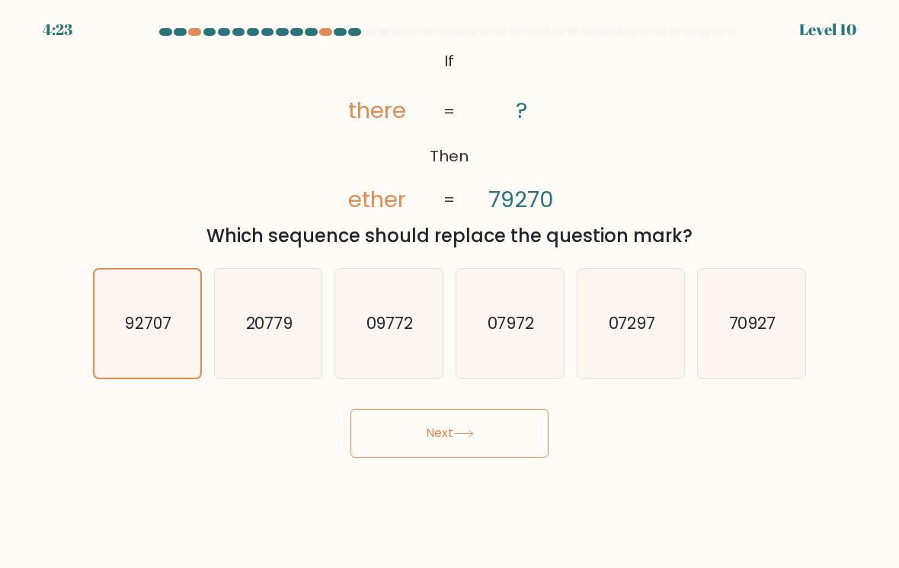
click at [471, 461] on body "4:23 Level 10 ?" at bounding box center [449, 284] width 899 height 568
click at [641, 324] on text "07297" at bounding box center [631, 323] width 47 height 22
click at [450, 292] on input "e. 07297" at bounding box center [449, 288] width 1 height 8
radio input "true"
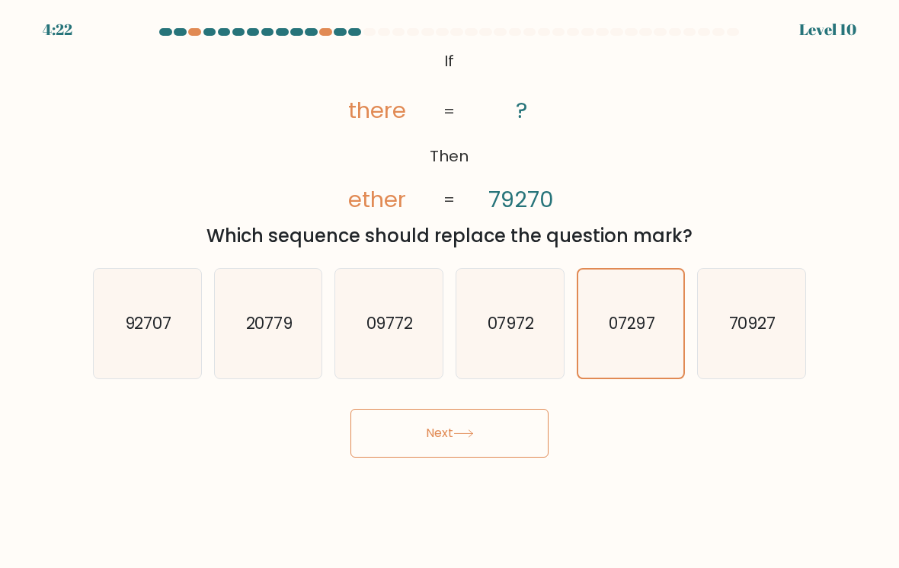
click at [500, 445] on button "Next" at bounding box center [449, 433] width 198 height 49
click at [494, 435] on button "Next" at bounding box center [449, 433] width 198 height 49
click at [494, 434] on button "Next" at bounding box center [449, 433] width 198 height 49
click at [510, 332] on text "07972" at bounding box center [510, 323] width 47 height 22
click at [450, 292] on input "d. 07972" at bounding box center [449, 288] width 1 height 8
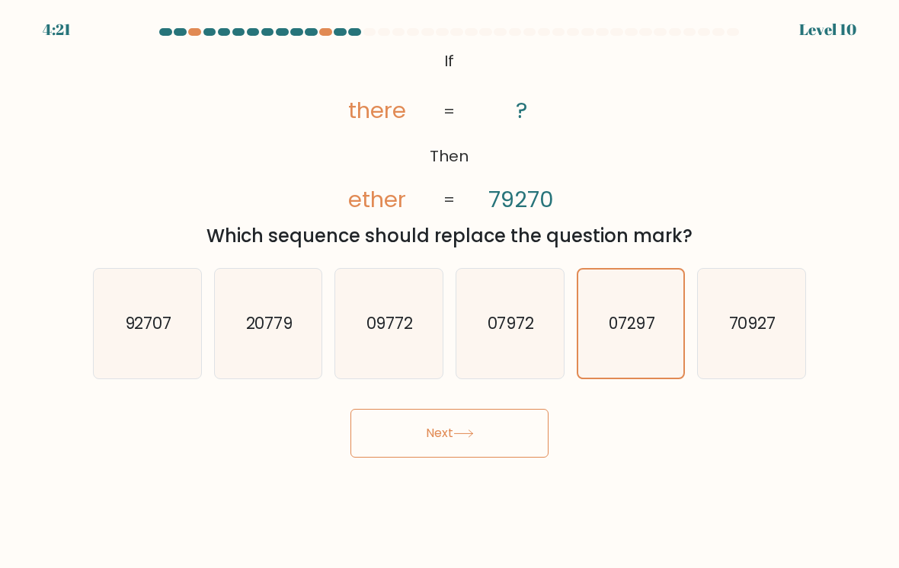
radio input "true"
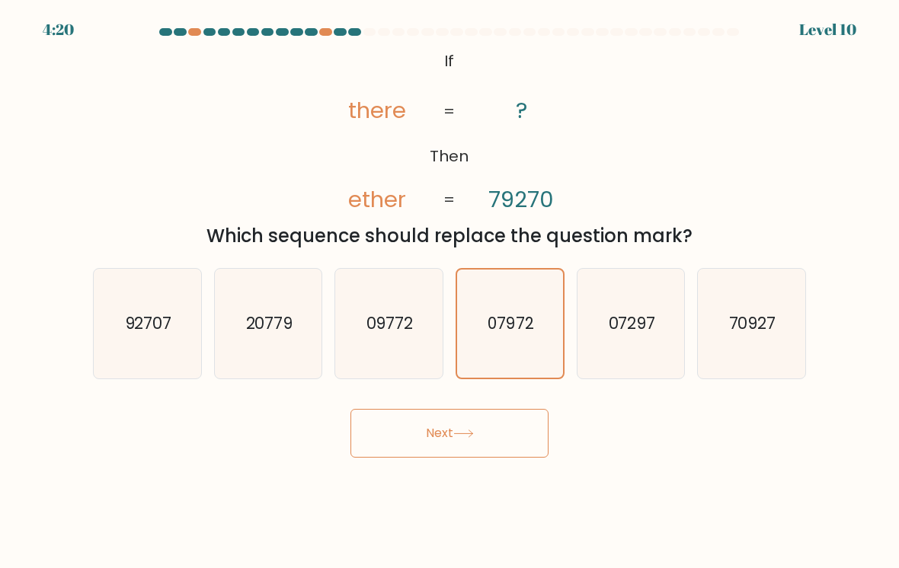
click at [396, 353] on icon "09772" at bounding box center [388, 323] width 107 height 107
click at [449, 292] on input "c. 09772" at bounding box center [449, 288] width 1 height 8
radio input "true"
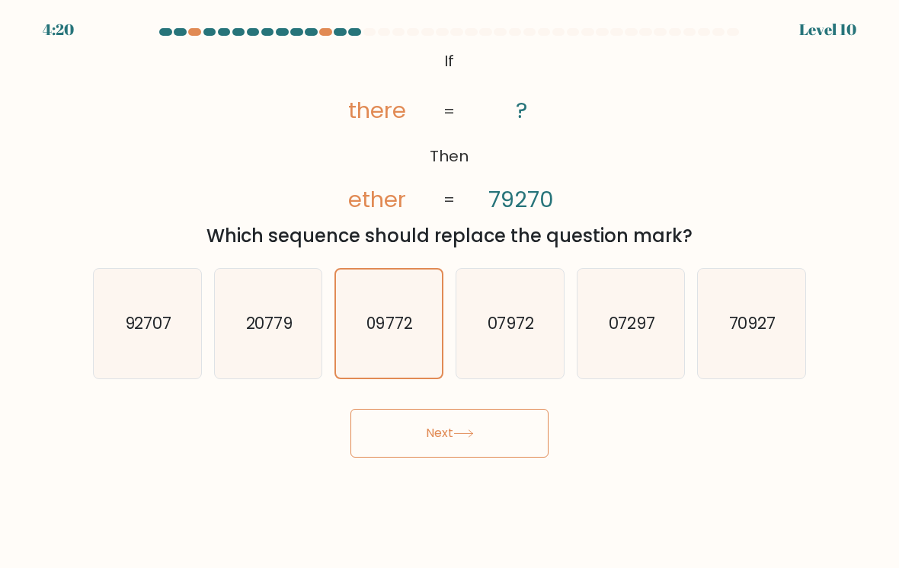
click at [404, 427] on button "Next" at bounding box center [449, 433] width 198 height 49
click at [452, 452] on button "Next" at bounding box center [449, 433] width 198 height 49
click at [451, 452] on button "Next" at bounding box center [449, 433] width 198 height 49
click at [142, 366] on icon "92707" at bounding box center [147, 323] width 107 height 107
click at [449, 292] on input "a. 92707" at bounding box center [449, 288] width 1 height 8
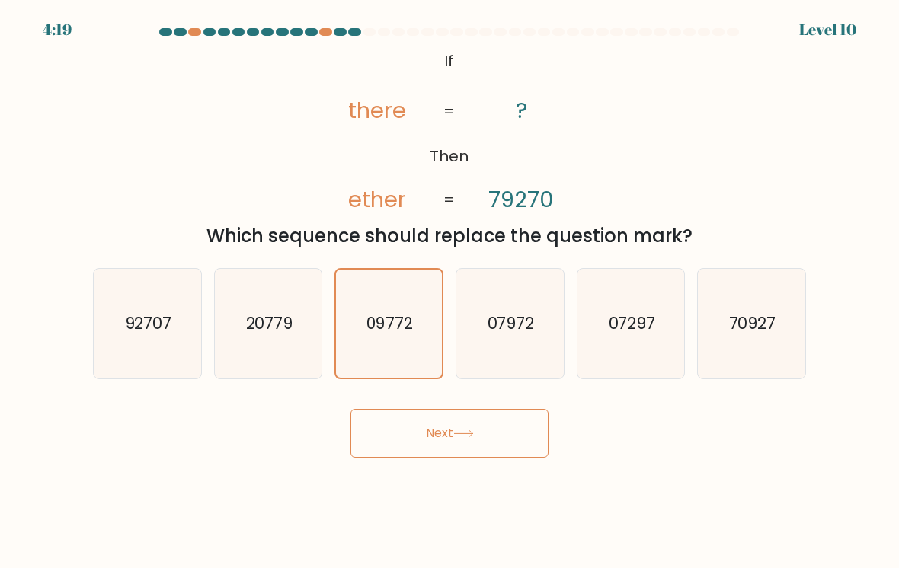
radio input "true"
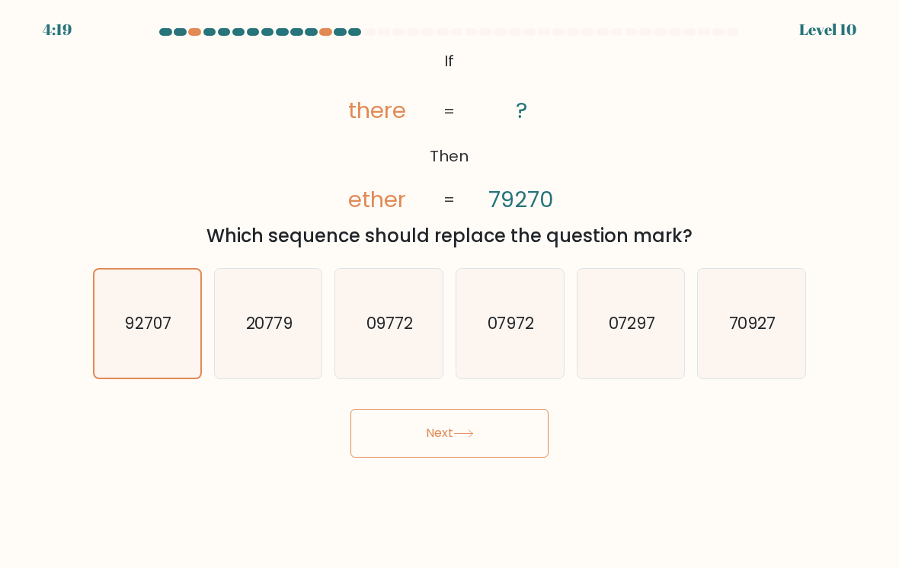
click at [491, 443] on button "Next" at bounding box center [449, 433] width 198 height 49
click at [483, 443] on button "Next" at bounding box center [449, 433] width 198 height 49
click at [482, 443] on button "Next" at bounding box center [449, 433] width 198 height 49
